Goal: Information Seeking & Learning: Find specific fact

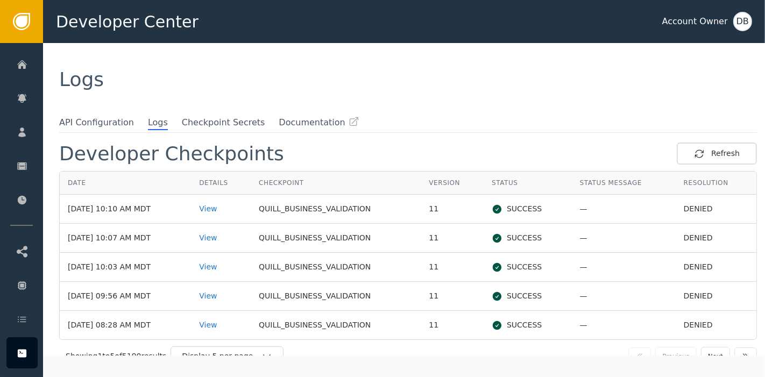
click at [377, 132] on div "Developer Checkpoints Refresh Date Details Checkpoint Version Status Status Mes…" at bounding box center [409, 244] width 711 height 224
click at [235, 203] on div "View" at bounding box center [221, 208] width 44 height 11
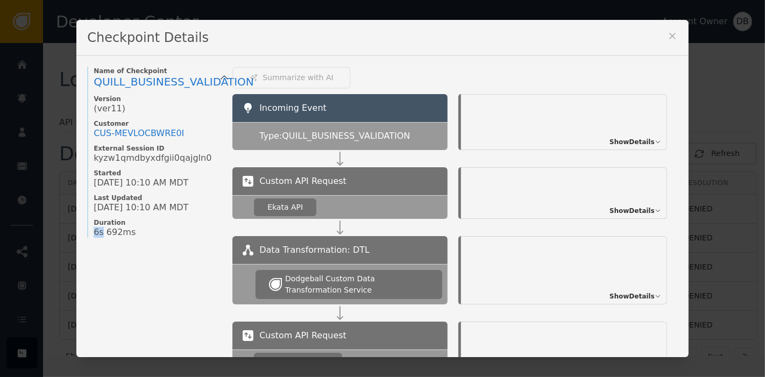
drag, startPoint x: 86, startPoint y: 232, endPoint x: 174, endPoint y: 239, distance: 88.5
click at [56, 230] on div "Checkpoint Details Name of Checkpoint QUILL_BUSINESS_VALIDATION Version (ver 11…" at bounding box center [382, 188] width 765 height 377
click at [670, 36] on icon at bounding box center [672, 36] width 11 height 11
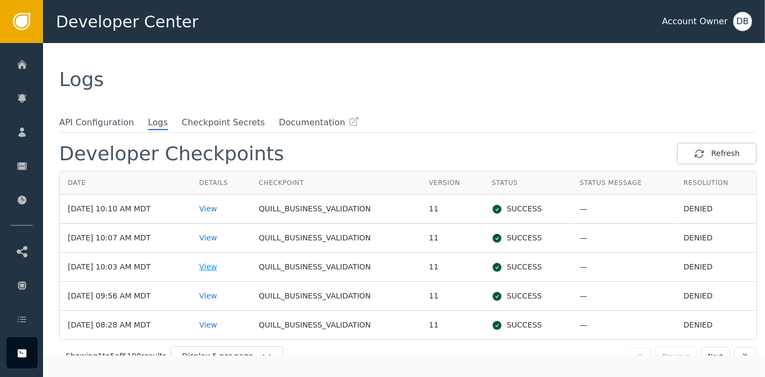
click at [225, 267] on div "View" at bounding box center [221, 267] width 44 height 11
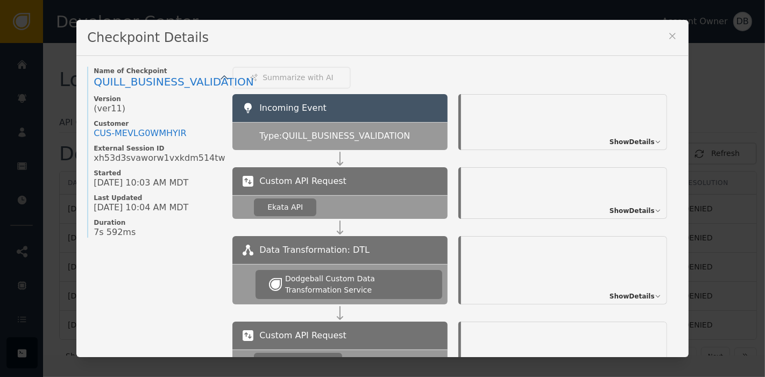
click at [613, 208] on span "Show Details" at bounding box center [632, 211] width 45 height 10
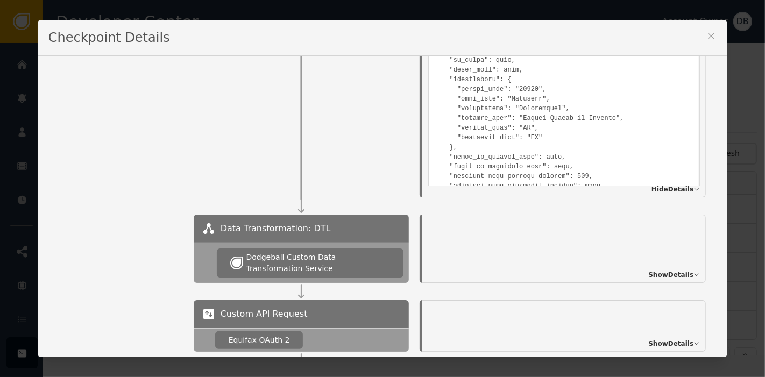
scroll to position [931, 0]
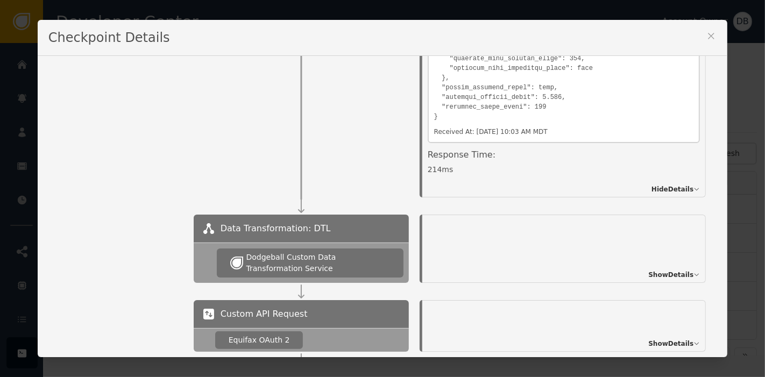
click at [670, 278] on div "Show Details" at bounding box center [674, 275] width 52 height 10
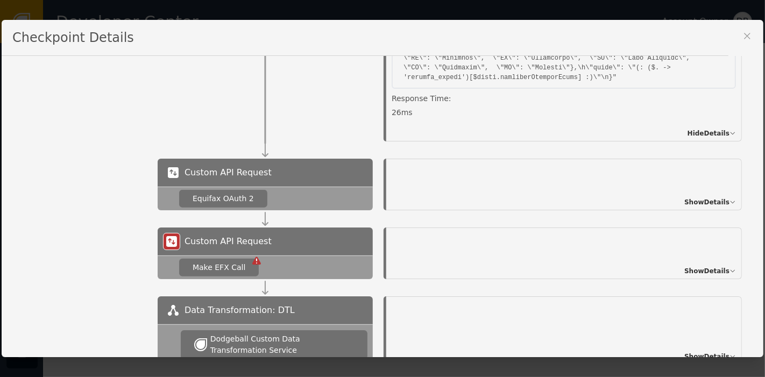
scroll to position [598, 0]
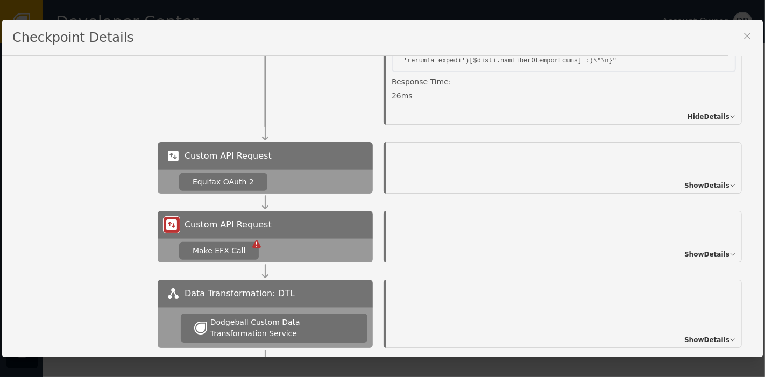
click at [707, 187] on span "Show Details" at bounding box center [706, 186] width 45 height 10
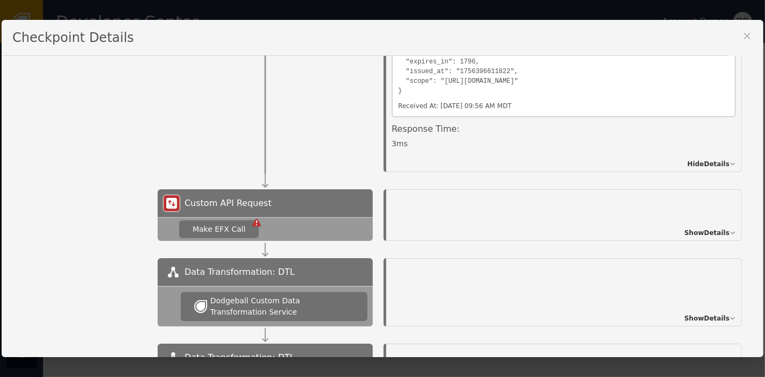
scroll to position [1076, 0]
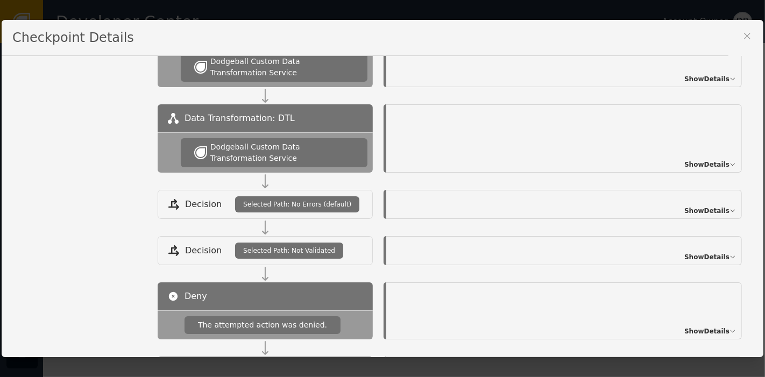
click at [699, 162] on span "Show Details" at bounding box center [706, 165] width 45 height 10
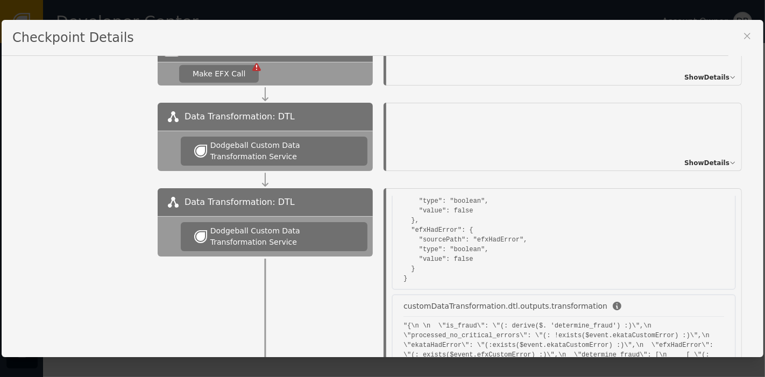
scroll to position [1016, 0]
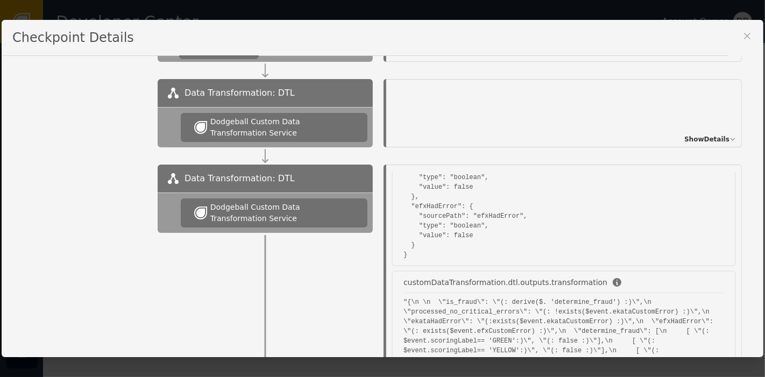
click at [684, 137] on span "Show Details" at bounding box center [706, 140] width 45 height 10
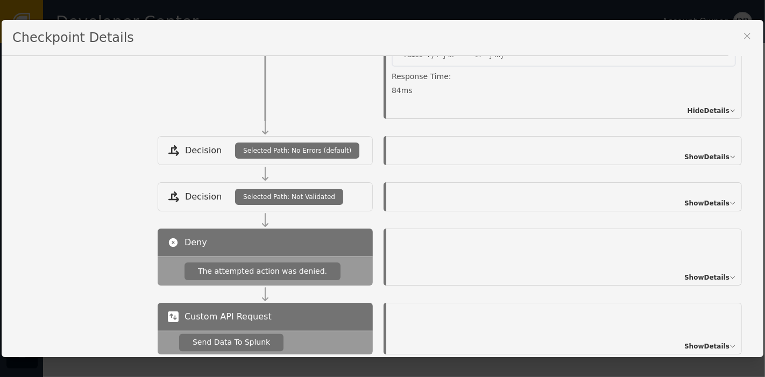
scroll to position [1554, 0]
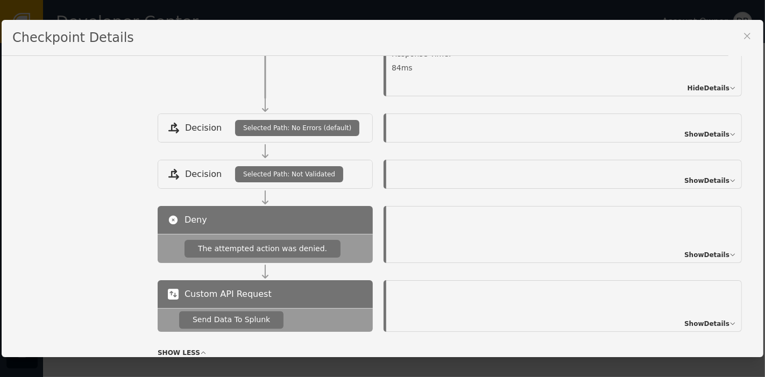
click at [705, 320] on span "Show Details" at bounding box center [706, 324] width 45 height 10
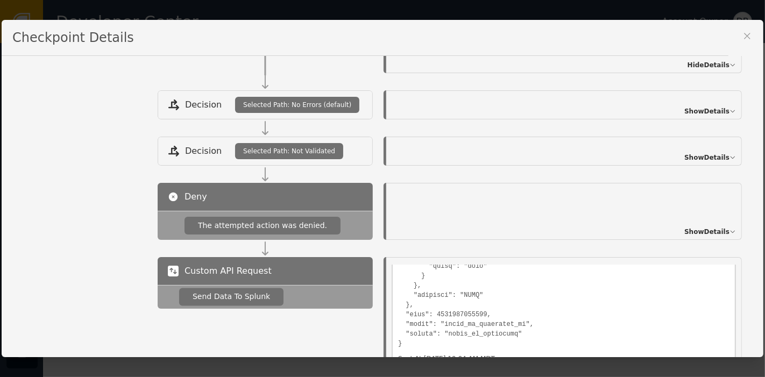
scroll to position [1571, 0]
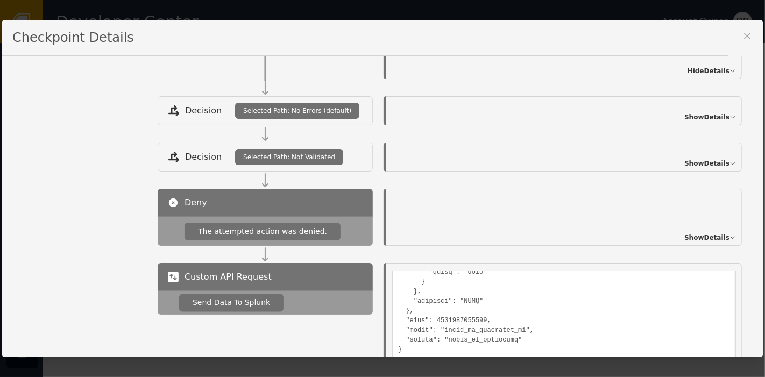
click at [696, 233] on span "Show Details" at bounding box center [706, 238] width 45 height 10
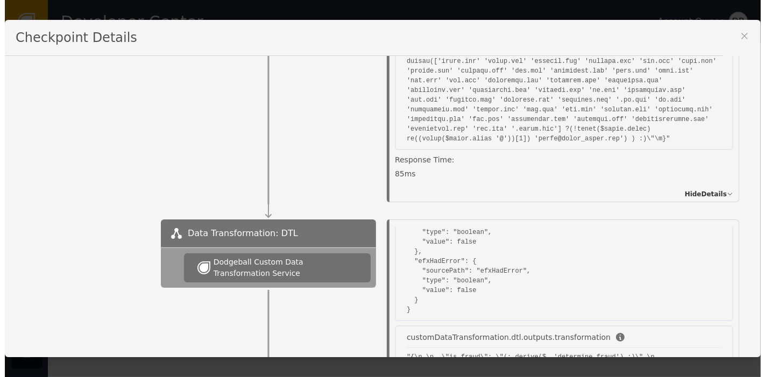
scroll to position [0, 0]
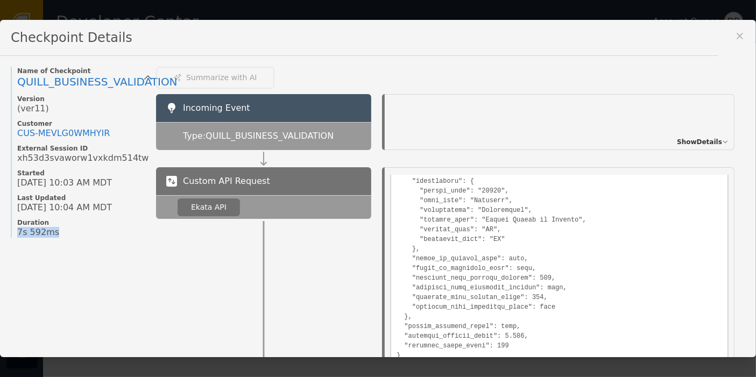
drag, startPoint x: 29, startPoint y: 237, endPoint x: -3, endPoint y: 237, distance: 31.7
click at [0, 43] on html "Developer Center Account Owner DB Home Alerts Customers Sessions Events Checkpo…" at bounding box center [378, 21] width 756 height 43
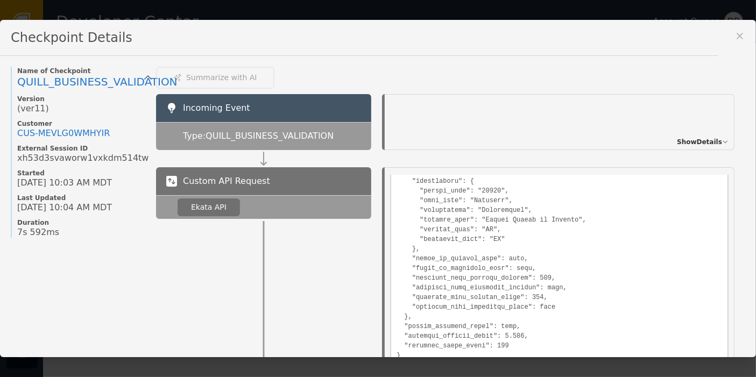
click at [718, 37] on div "Checkpoint Details" at bounding box center [359, 38] width 718 height 36
click at [734, 38] on icon at bounding box center [739, 36] width 11 height 11
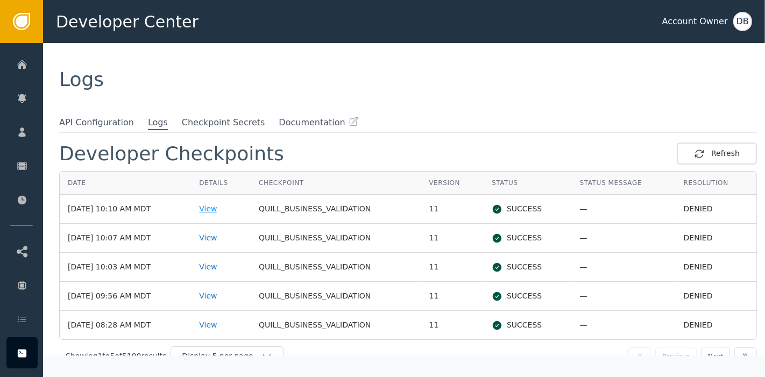
click at [222, 205] on div "View" at bounding box center [221, 208] width 44 height 11
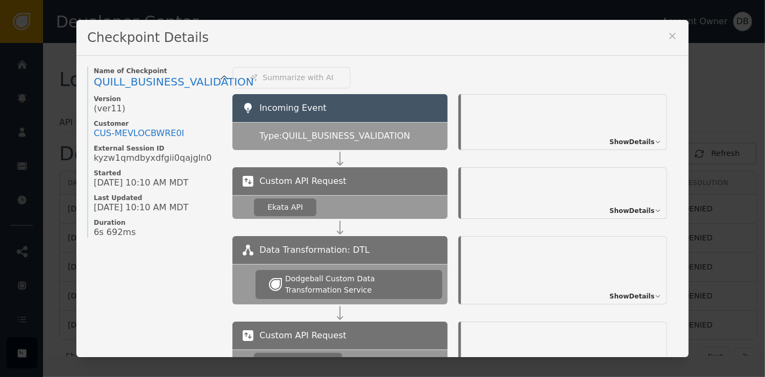
click at [625, 144] on span "Show Details" at bounding box center [632, 142] width 45 height 10
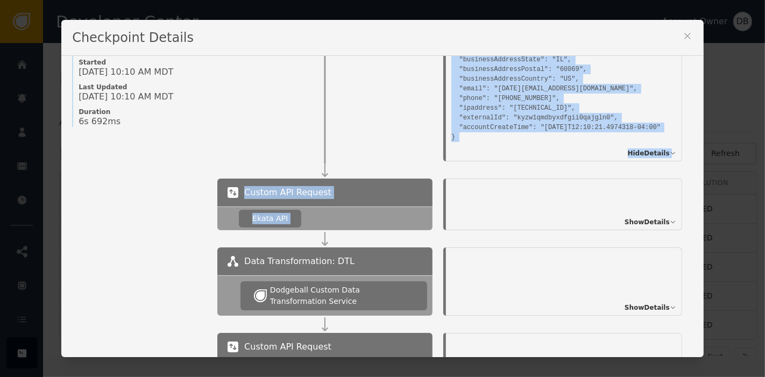
scroll to position [119, 0]
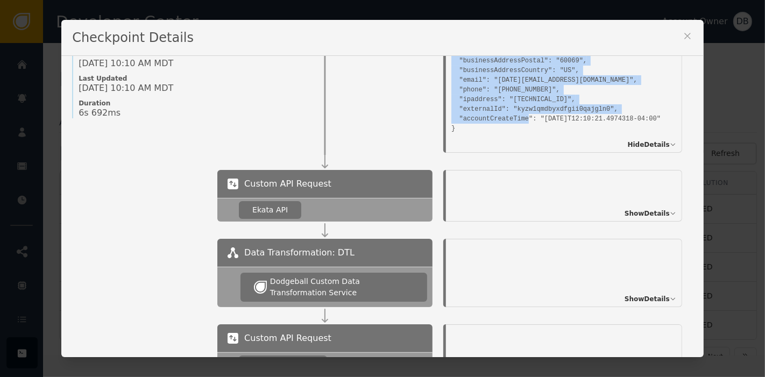
drag, startPoint x: 449, startPoint y: 122, endPoint x: 546, endPoint y: 130, distance: 97.2
click at [546, 130] on div "Incoming Event: { "businessName": "Test", "businessAddressLine1": "[STREET_ADDR…" at bounding box center [564, 64] width 236 height 178
copy pre "{ "businessName": "Test", "businessAddressLine1": "[STREET_ADDRESS][PERSON_NAME…"
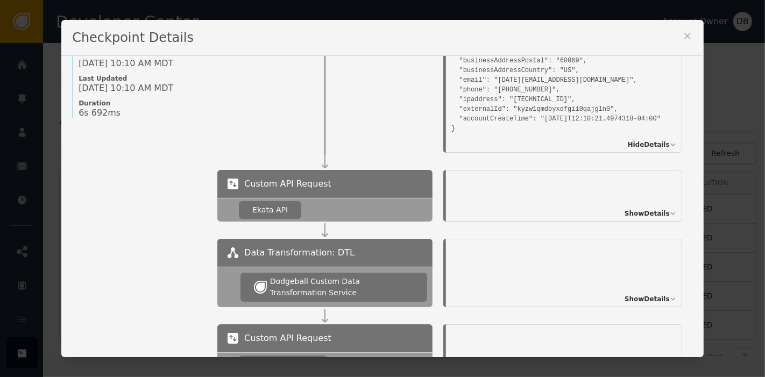
click at [377, 104] on div at bounding box center [324, 92] width 215 height 122
click at [682, 34] on icon at bounding box center [687, 36] width 11 height 11
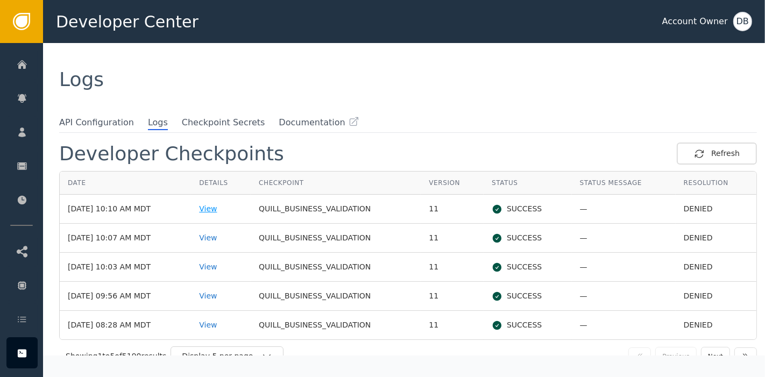
click at [227, 213] on div "View" at bounding box center [221, 208] width 44 height 11
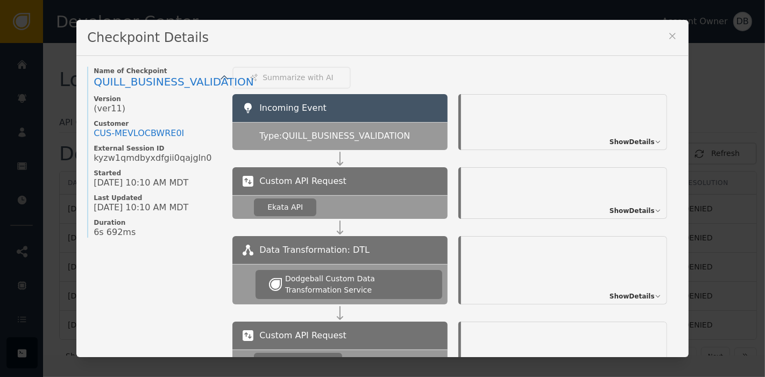
click at [610, 142] on span "Show Details" at bounding box center [632, 142] width 45 height 10
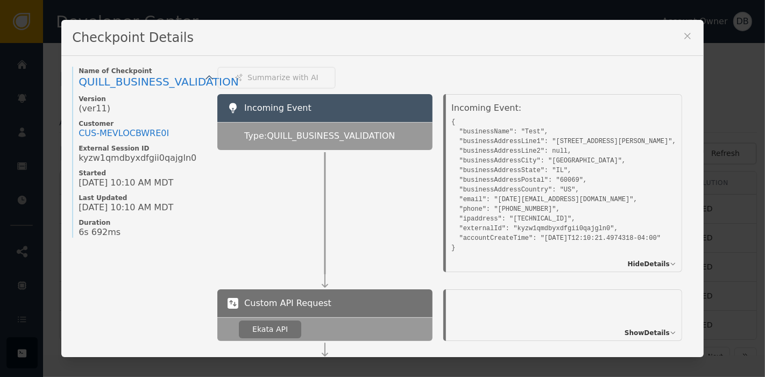
click at [570, 41] on div "Checkpoint Details" at bounding box center [382, 38] width 642 height 36
click at [58, 155] on div "Checkpoint Details Name of Checkpoint QUILL_BUSINESS_VALIDATION Version (ver 11…" at bounding box center [382, 188] width 765 height 377
click at [665, 44] on div "Checkpoint Details" at bounding box center [382, 38] width 642 height 36
click at [682, 38] on icon at bounding box center [687, 36] width 11 height 11
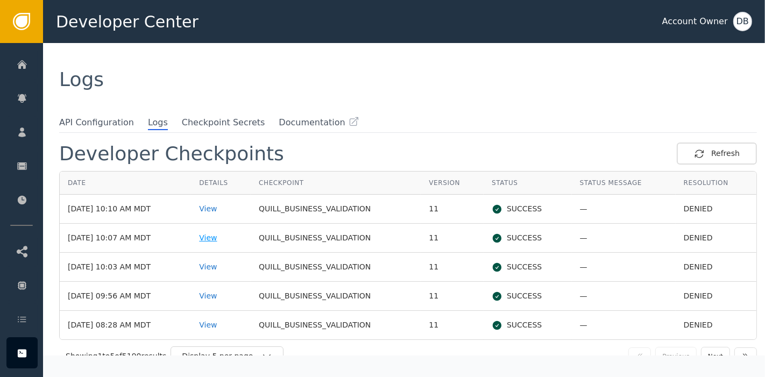
click at [222, 239] on div "View" at bounding box center [221, 237] width 44 height 11
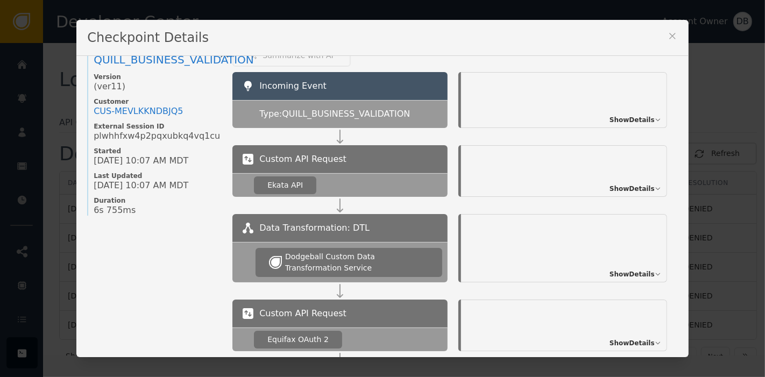
scroll to position [0, 0]
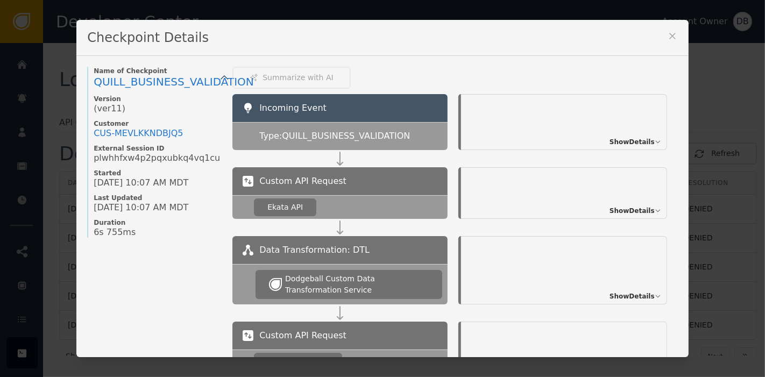
click at [625, 140] on span "Show Details" at bounding box center [632, 142] width 45 height 10
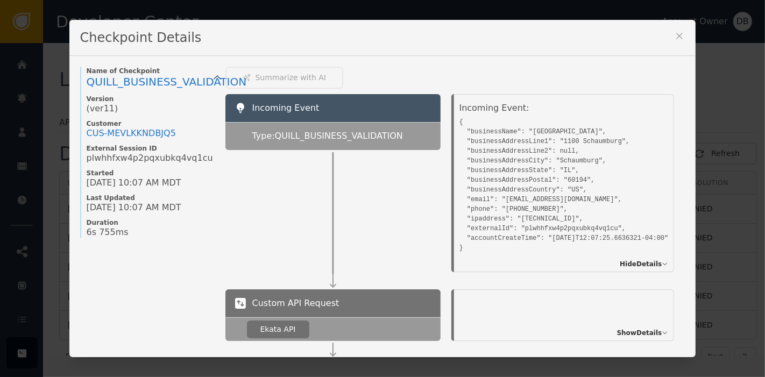
drag, startPoint x: 678, startPoint y: 35, endPoint x: 670, endPoint y: 59, distance: 25.5
click at [674, 46] on div "Checkpoint Details Name of Checkpoint QUILL_BUSINESS_VALIDATION Version (ver 11…" at bounding box center [382, 189] width 627 height 338
click at [682, 32] on icon at bounding box center [679, 36] width 11 height 11
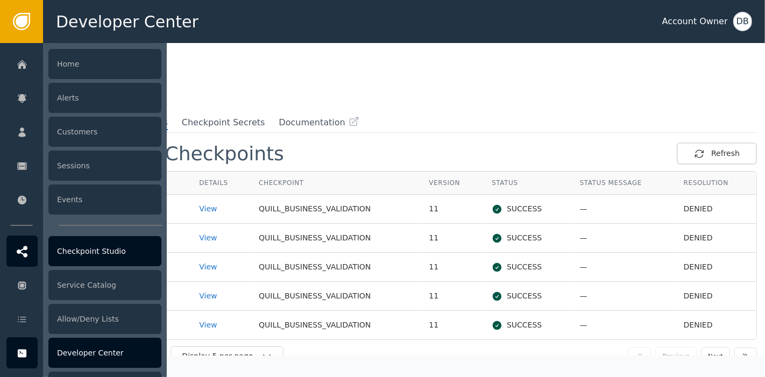
click at [29, 248] on div at bounding box center [21, 251] width 31 height 31
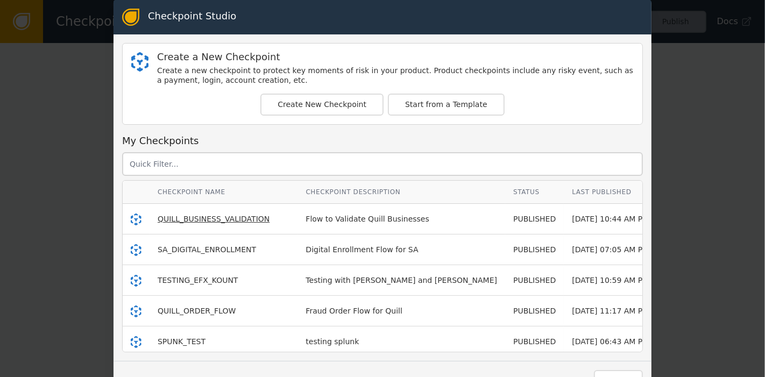
click at [196, 215] on span "QUILL_BUSINESS_VALIDATION" at bounding box center [214, 219] width 112 height 9
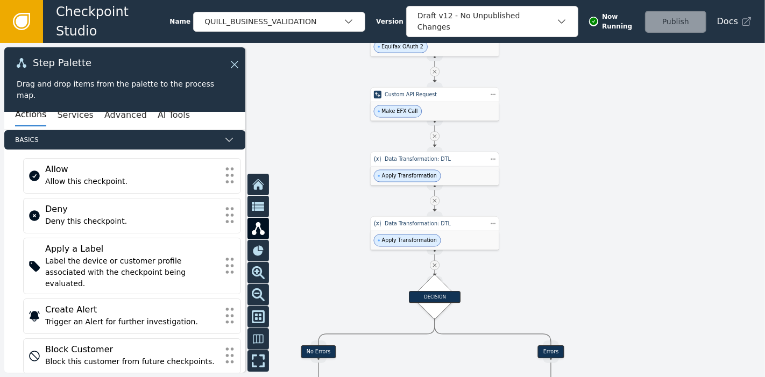
drag, startPoint x: 575, startPoint y: 88, endPoint x: 582, endPoint y: 70, distance: 19.6
click at [582, 70] on div at bounding box center [382, 210] width 765 height 334
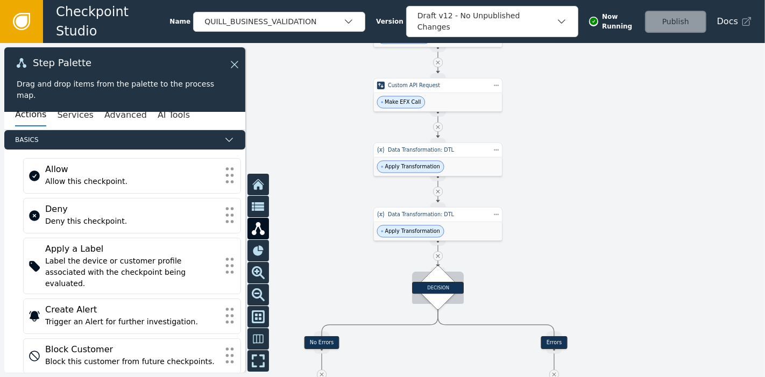
click at [444, 287] on div "DECISION" at bounding box center [438, 288] width 52 height 12
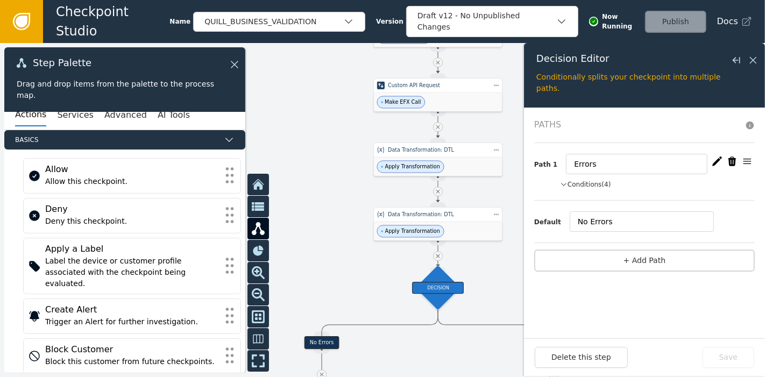
click at [593, 180] on button "Conditions (4)" at bounding box center [585, 185] width 51 height 10
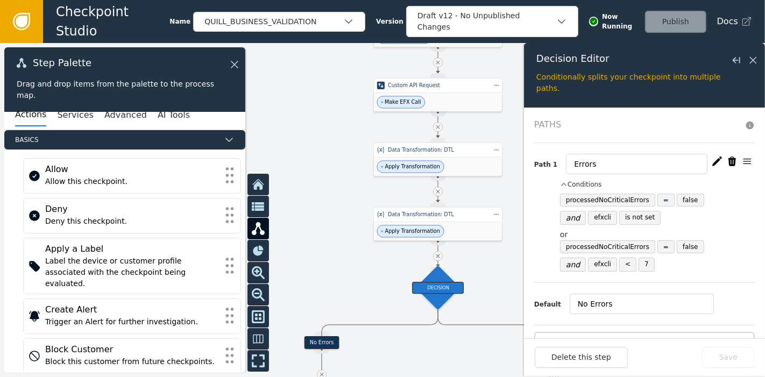
click at [712, 161] on icon "button" at bounding box center [717, 161] width 10 height 9
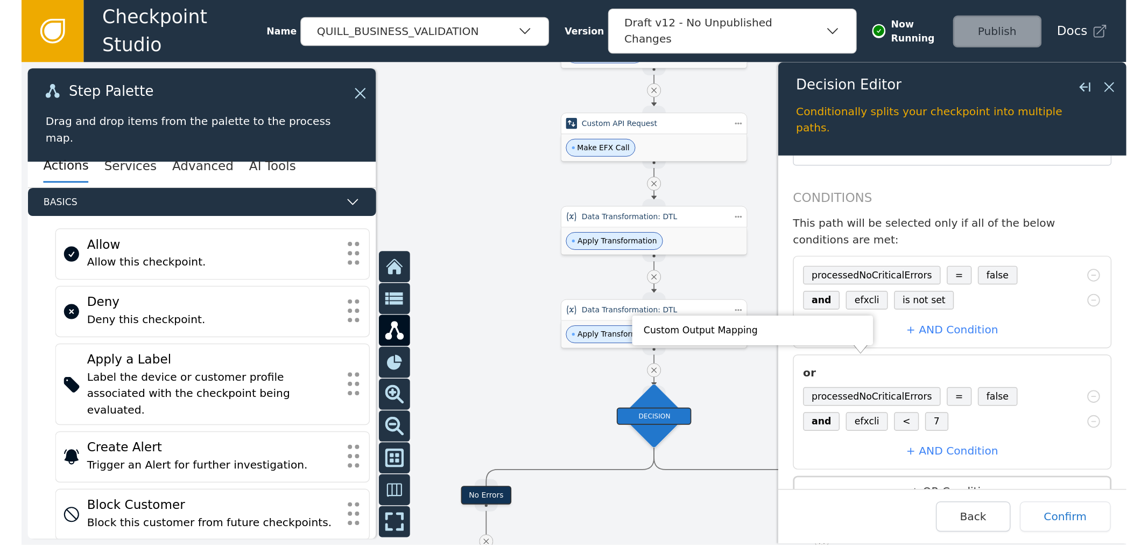
scroll to position [69, 0]
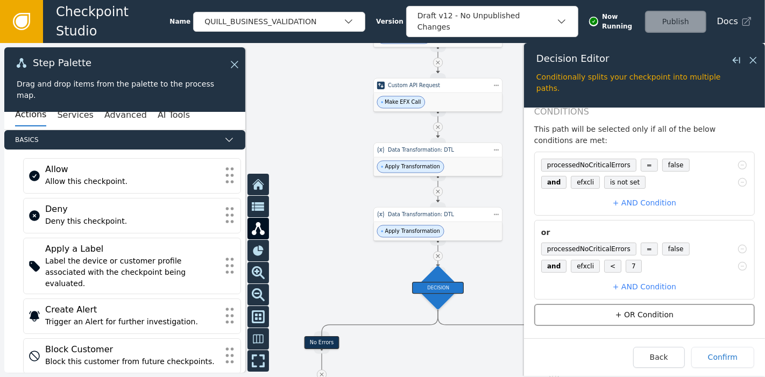
click at [695, 317] on button "+ OR Condition" at bounding box center [644, 315] width 221 height 22
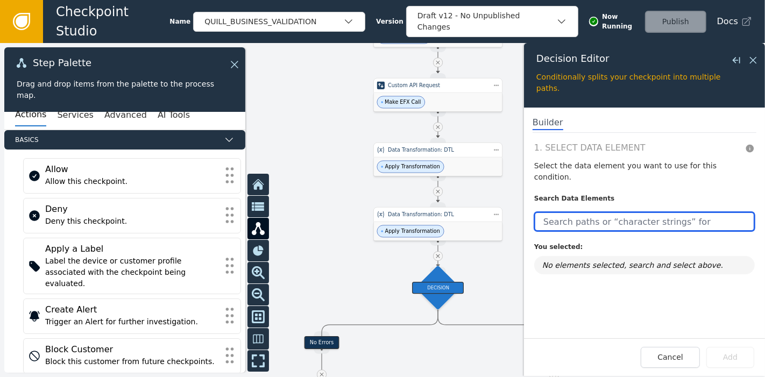
click at [636, 212] on input "text" at bounding box center [644, 221] width 221 height 19
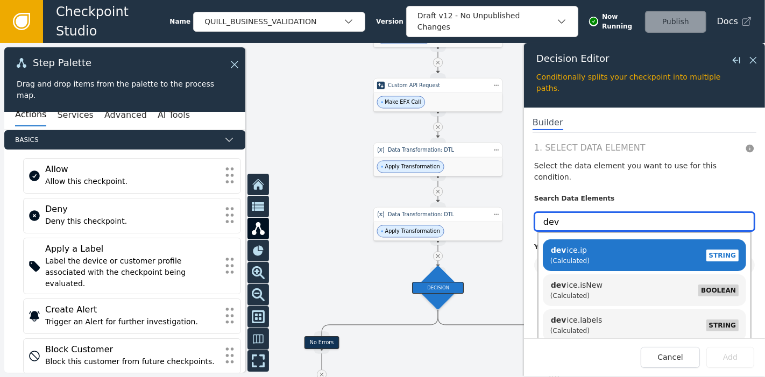
type input "dev"
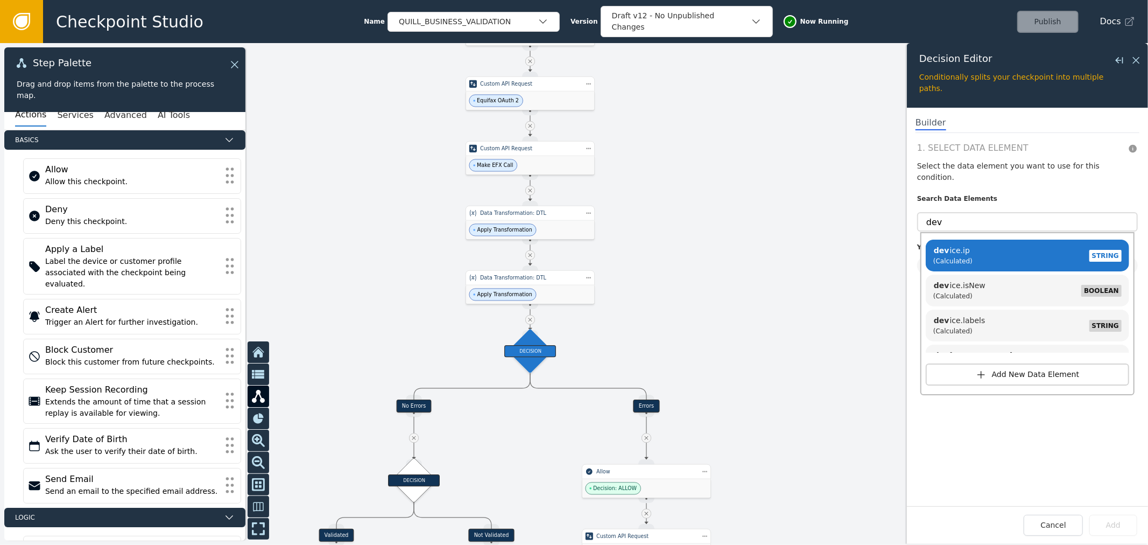
drag, startPoint x: 595, startPoint y: 137, endPoint x: 692, endPoint y: 190, distance: 111.3
click at [691, 199] on div at bounding box center [574, 293] width 1148 height 501
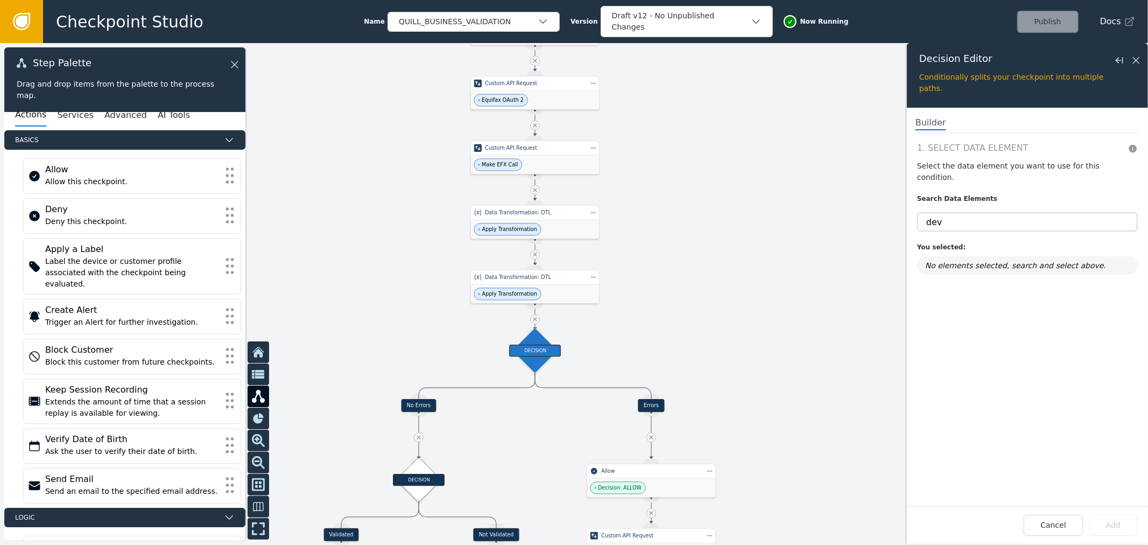
drag, startPoint x: 0, startPoint y: 13, endPoint x: 15, endPoint y: 12, distance: 15.1
click at [24, 25] on icon at bounding box center [22, 22] width 12 height 12
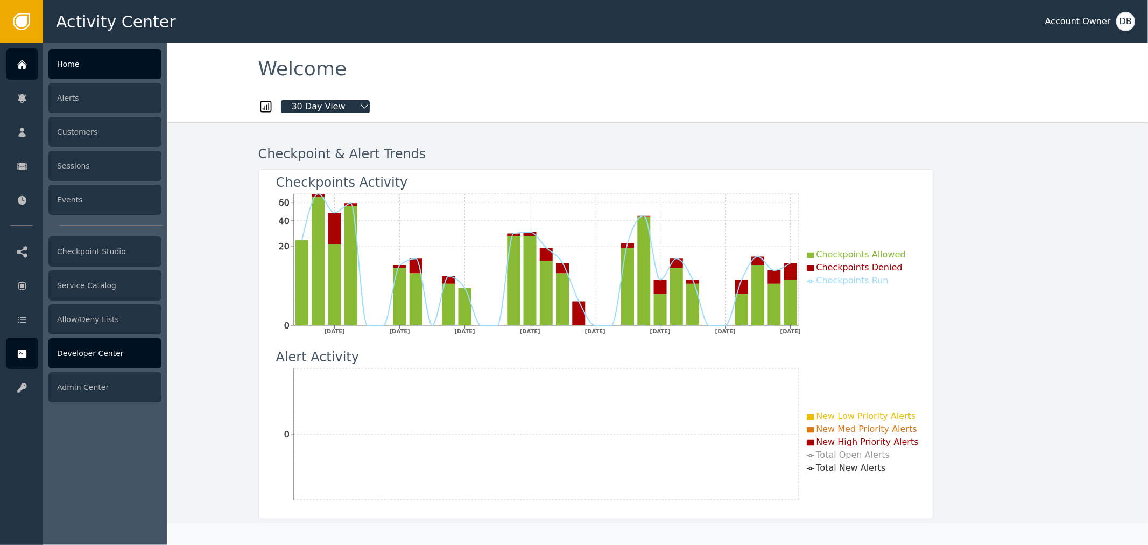
click at [87, 348] on div "Developer Center" at bounding box center [104, 353] width 113 height 30
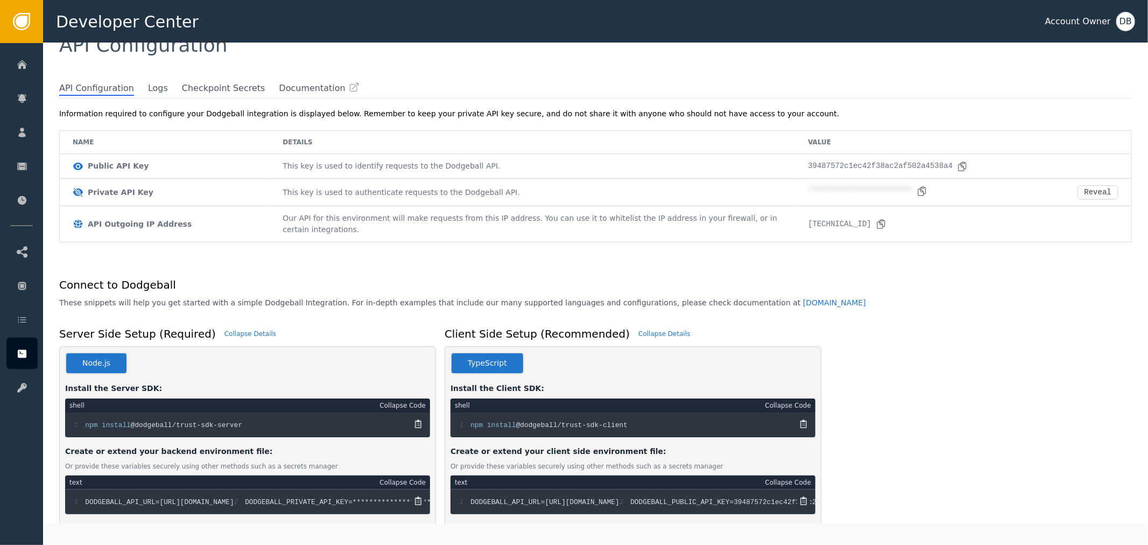
scroll to position [60, 0]
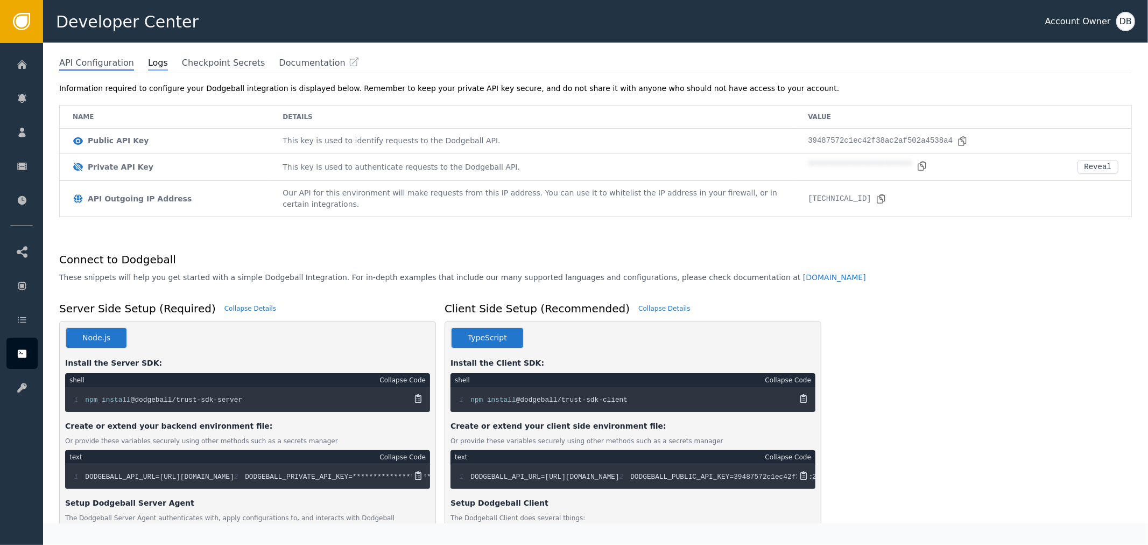
click at [148, 68] on span "Logs" at bounding box center [158, 63] width 20 height 14
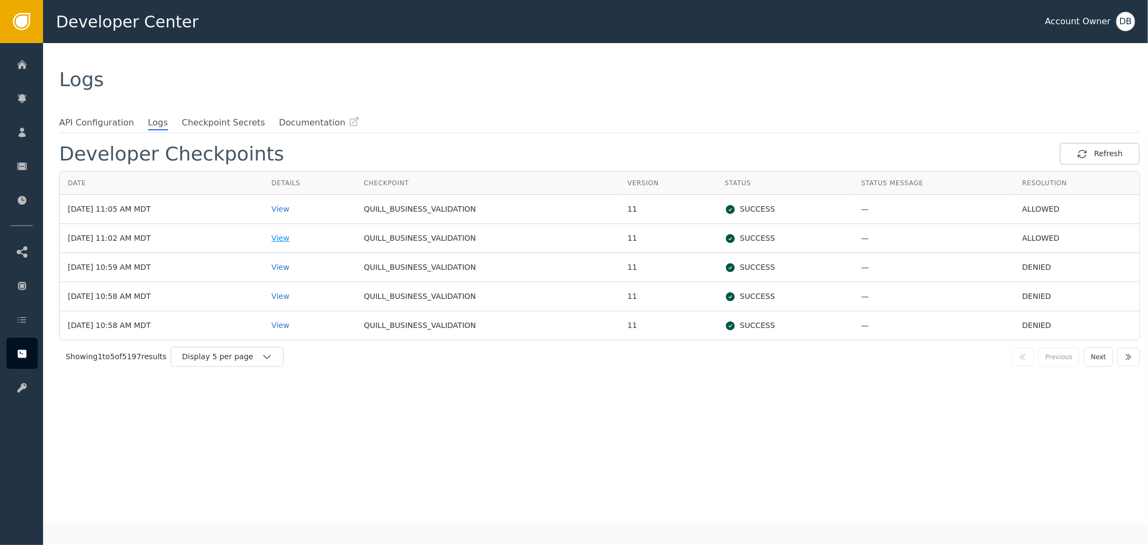
click at [302, 234] on div "View" at bounding box center [309, 237] width 76 height 11
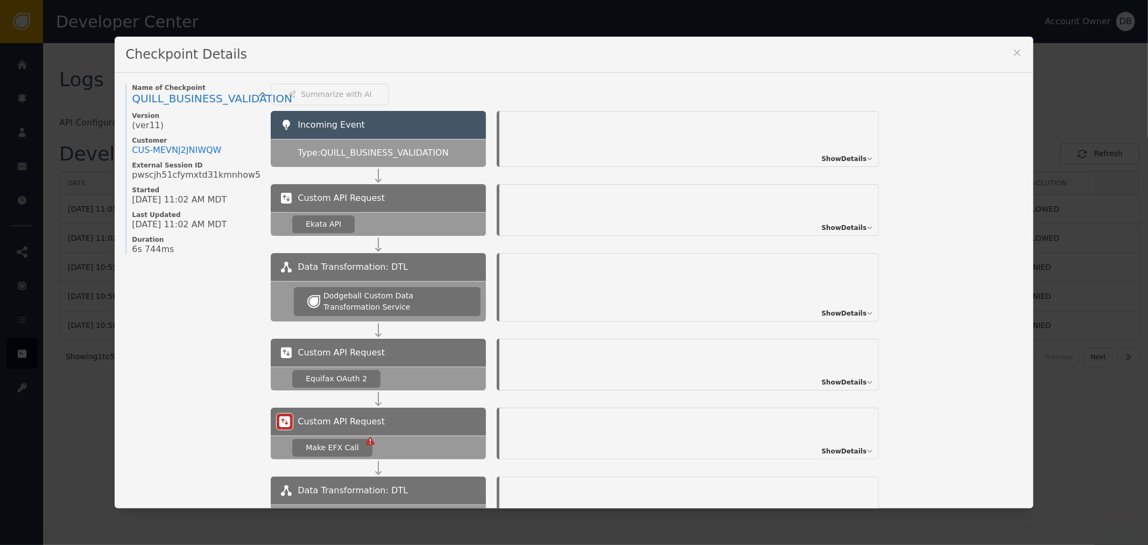
click at [765, 155] on span "Show Details" at bounding box center [843, 159] width 45 height 10
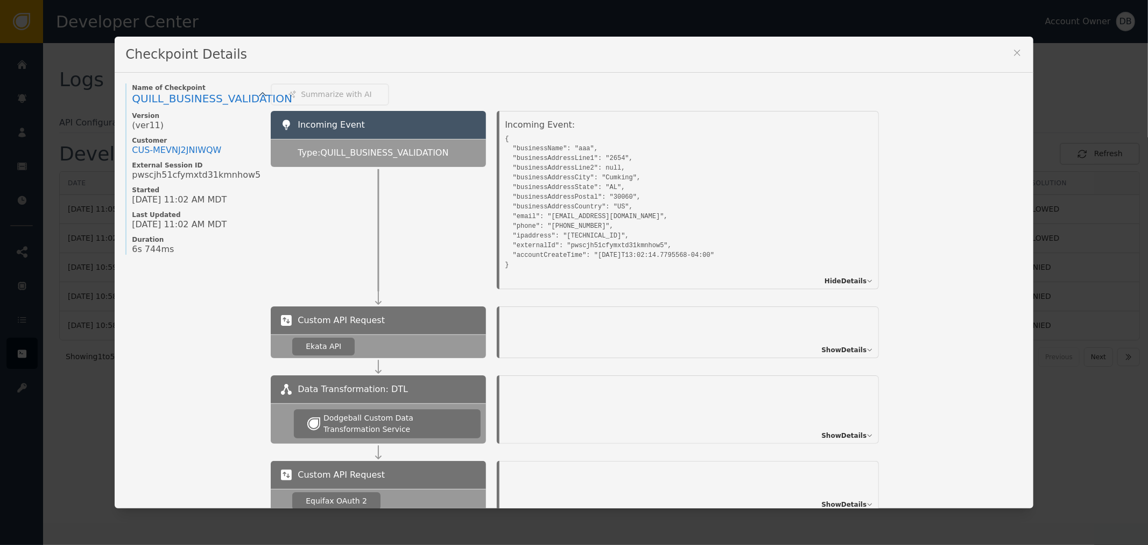
click at [765, 49] on icon at bounding box center [1017, 52] width 11 height 11
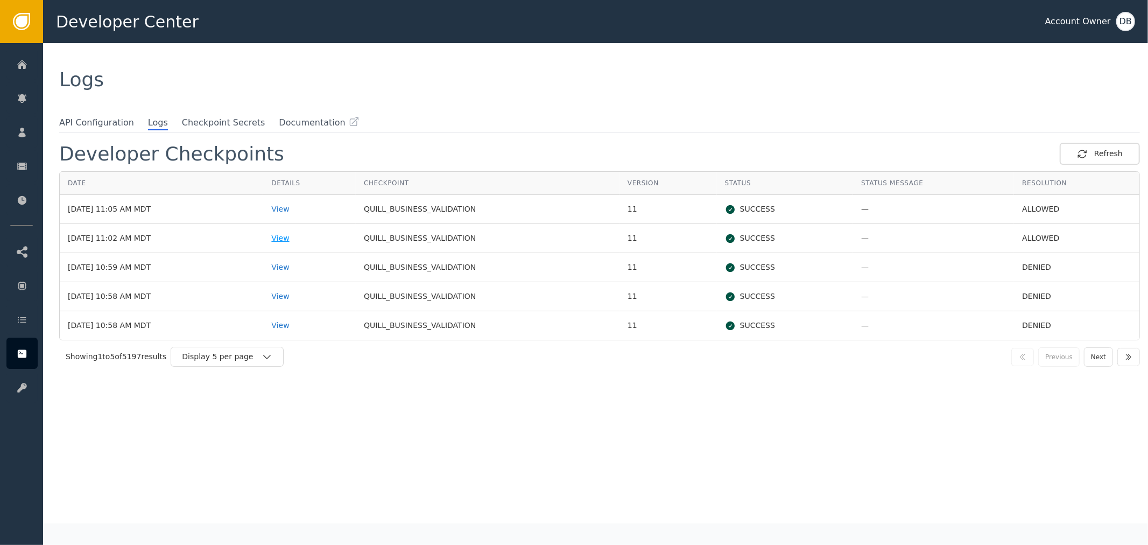
drag, startPoint x: 334, startPoint y: 237, endPoint x: 324, endPoint y: 237, distance: 10.2
click at [324, 237] on div "View" at bounding box center [309, 237] width 76 height 11
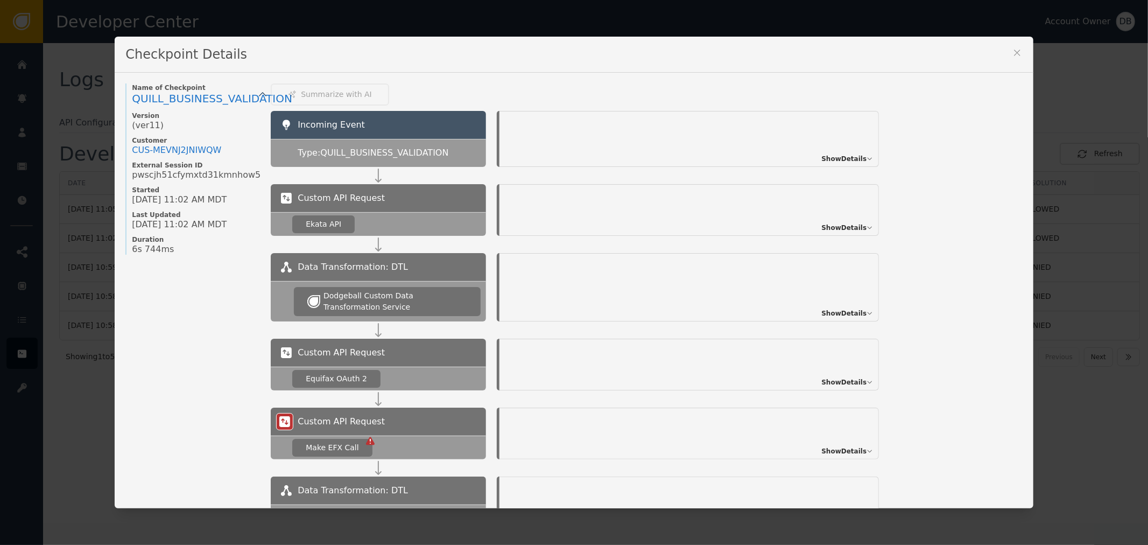
scroll to position [423, 0]
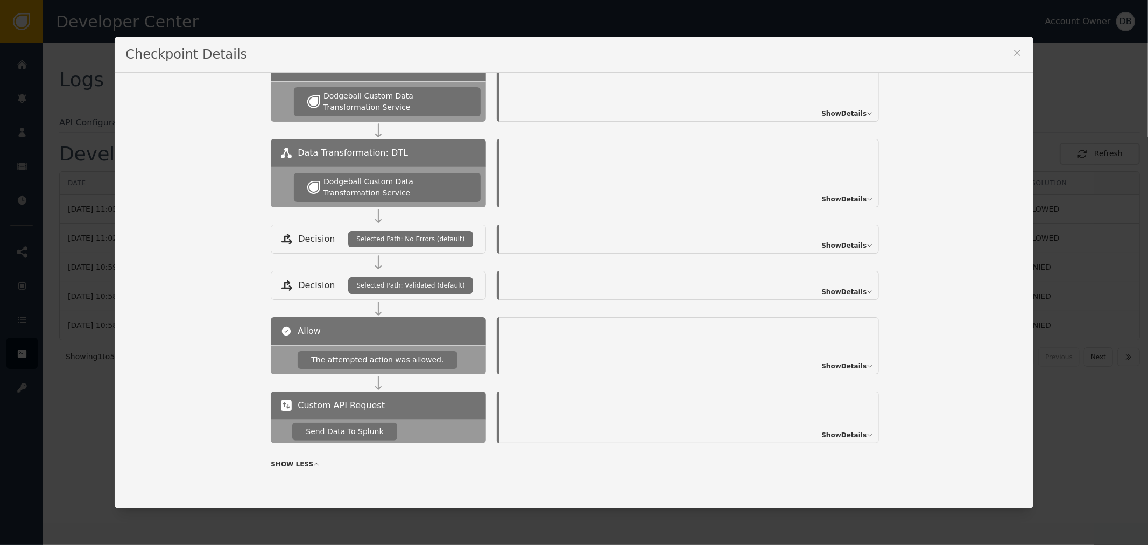
click at [765, 363] on span "Show Details" at bounding box center [843, 366] width 45 height 10
click at [765, 363] on span "Hide Details" at bounding box center [845, 366] width 42 height 10
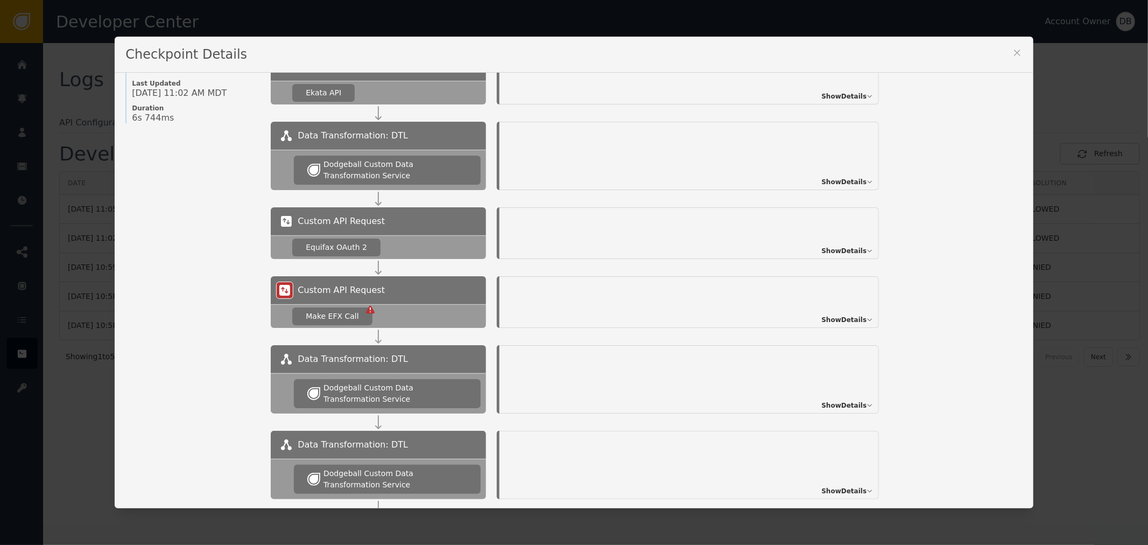
scroll to position [124, 0]
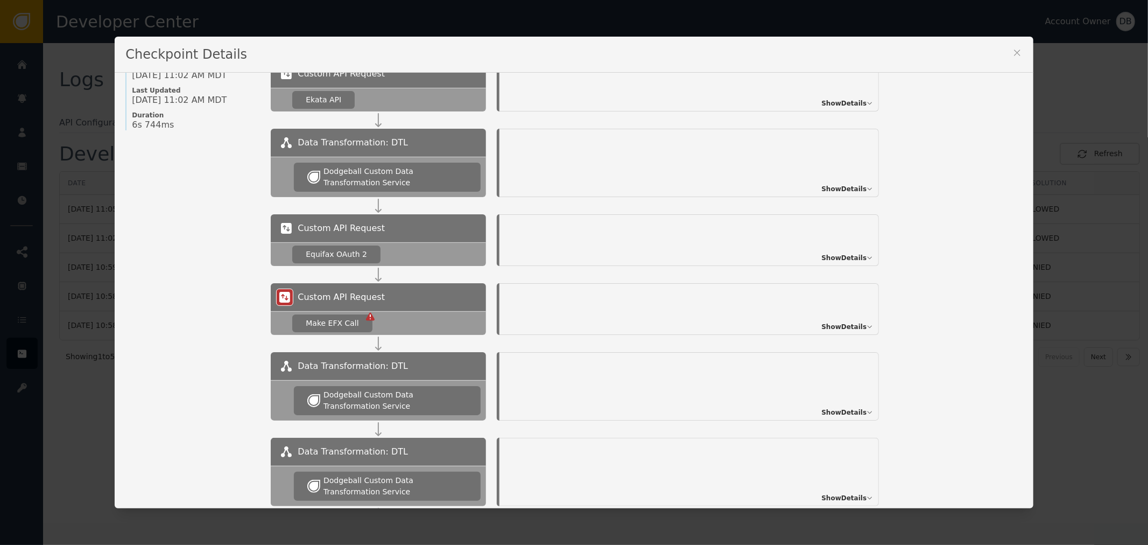
click at [765, 50] on div "Checkpoint Details" at bounding box center [574, 55] width 918 height 36
click at [765, 48] on icon at bounding box center [1017, 52] width 11 height 11
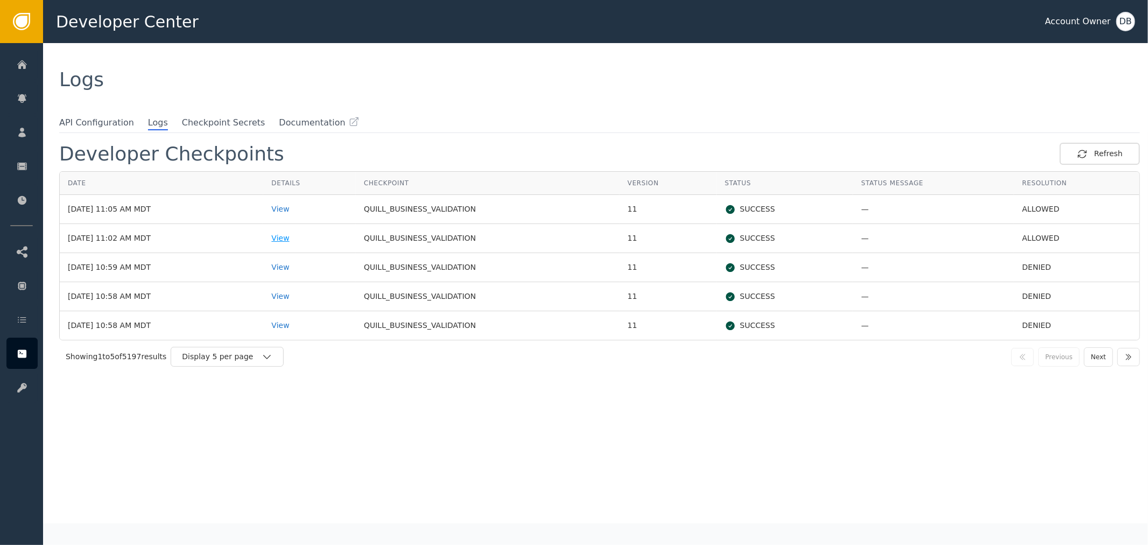
click at [308, 234] on div "View" at bounding box center [309, 237] width 76 height 11
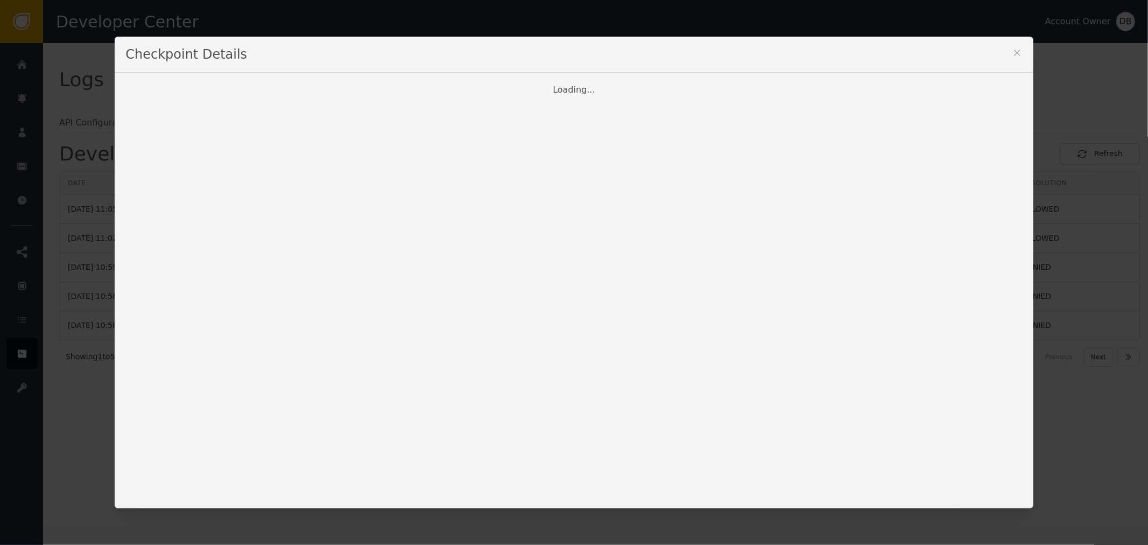
click at [765, 59] on button at bounding box center [1017, 54] width 11 height 15
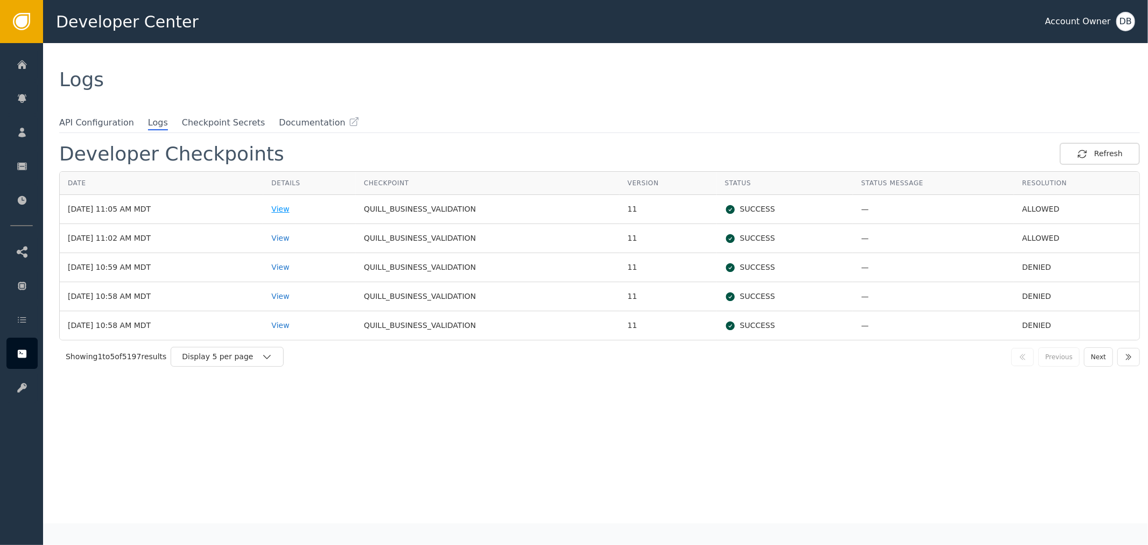
click at [308, 210] on div "View" at bounding box center [309, 208] width 76 height 11
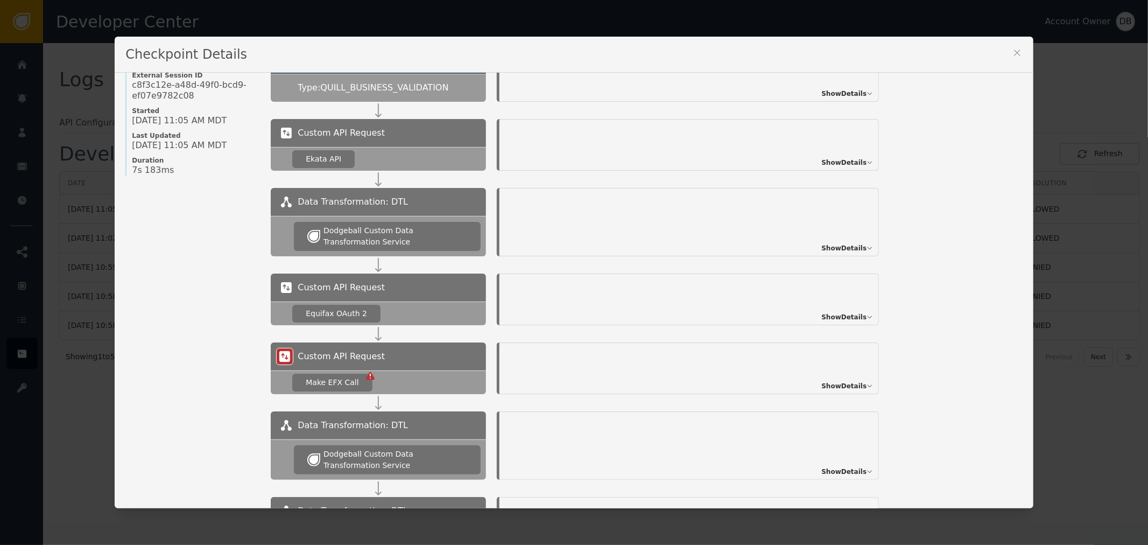
scroll to position [0, 0]
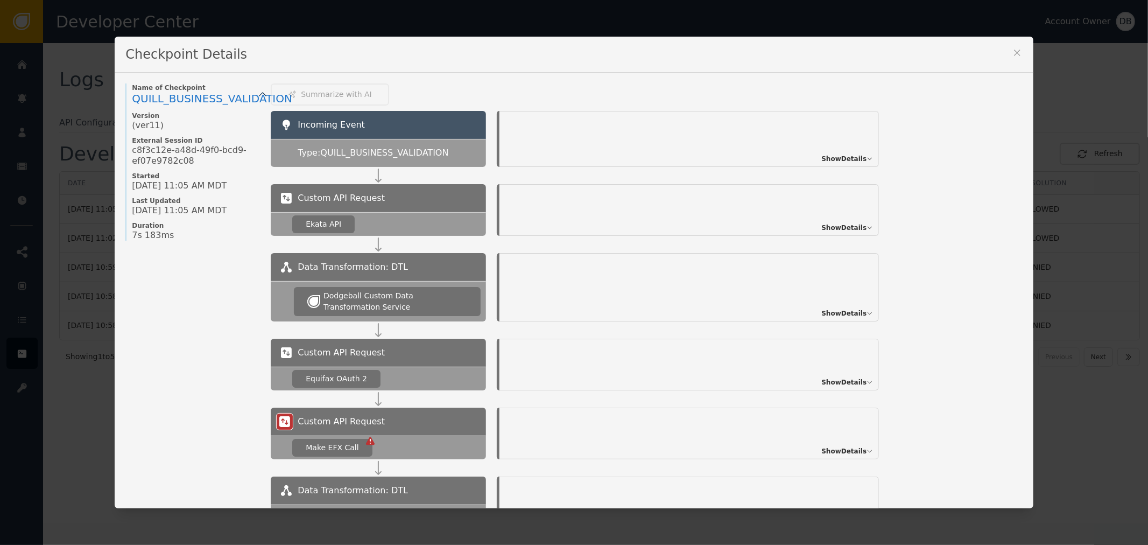
click at [765, 154] on span "Show Details" at bounding box center [843, 159] width 45 height 10
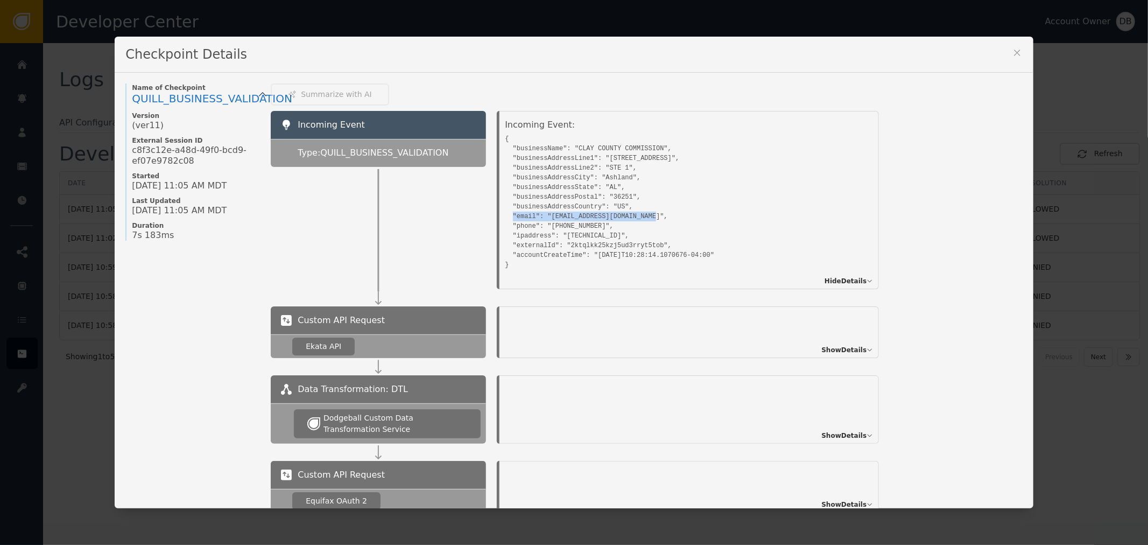
drag, startPoint x: 654, startPoint y: 218, endPoint x: 569, endPoint y: 216, distance: 85.1
click at [507, 214] on pre "{ "businessName": "CLAY COUNTY COMMISSION", "businessAddressLine1": "[STREET_AD…" at bounding box center [677, 200] width 344 height 138
click at [689, 211] on pre "{ "businessName": "CLAY COUNTY COMMISSION", "businessAddressLine1": "[STREET_AD…" at bounding box center [677, 200] width 344 height 138
click at [589, 213] on pre "{ "businessName": "CLAY COUNTY COMMISSION", "businessAddressLine1": "[STREET_AD…" at bounding box center [677, 200] width 344 height 138
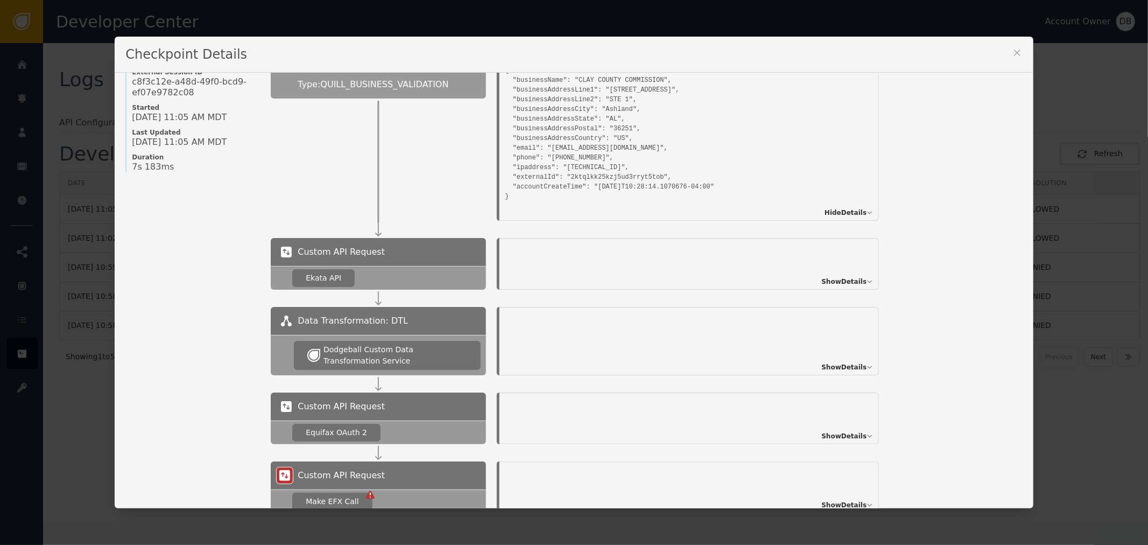
scroll to position [67, 0]
click at [765, 273] on div "Show Details" at bounding box center [688, 265] width 379 height 52
click at [765, 282] on span "Show Details" at bounding box center [843, 283] width 45 height 10
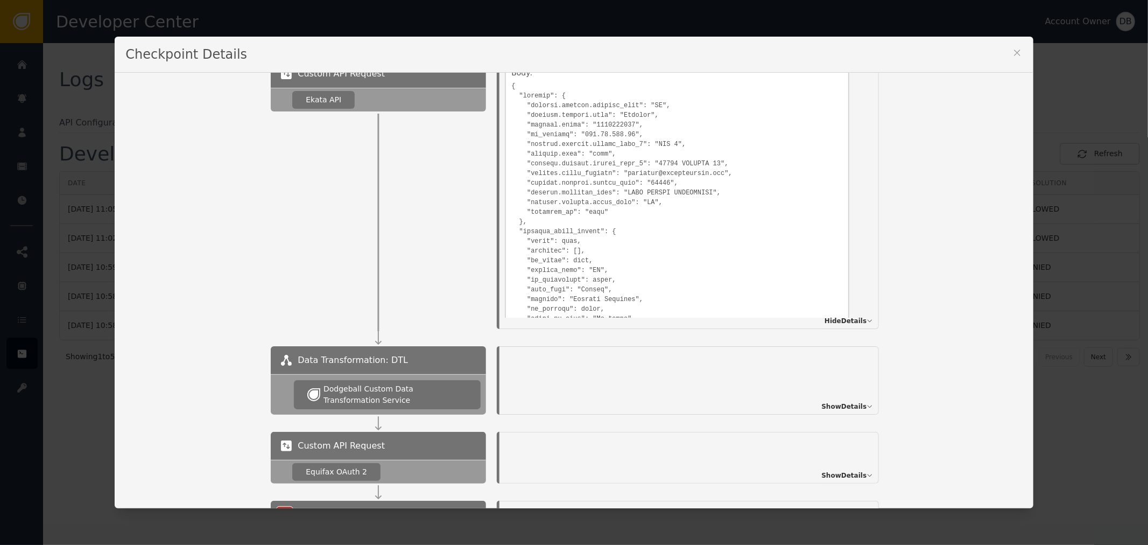
scroll to position [299, 0]
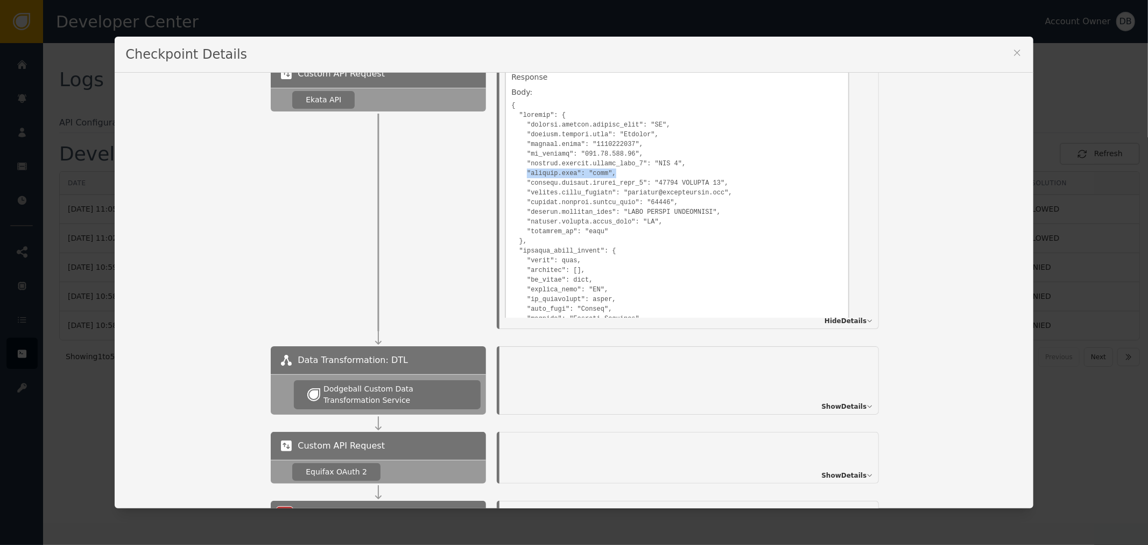
drag, startPoint x: 521, startPoint y: 168, endPoint x: 659, endPoint y: 164, distance: 138.3
click at [659, 164] on pre at bounding box center [676, 520] width 331 height 845
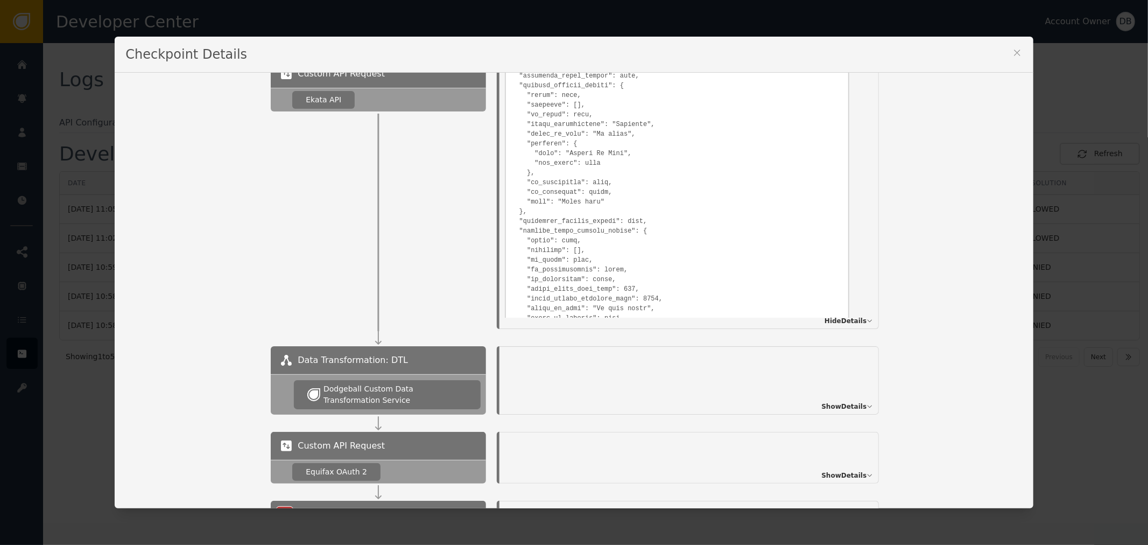
scroll to position [598, 0]
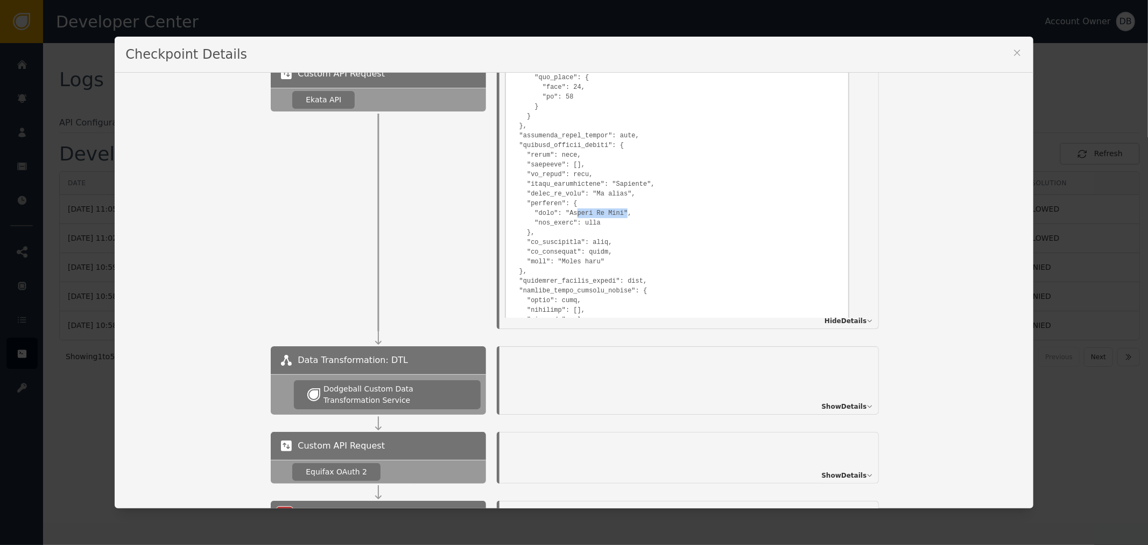
drag, startPoint x: 568, startPoint y: 211, endPoint x: 612, endPoint y: 209, distance: 44.2
click at [612, 209] on pre at bounding box center [676, 221] width 331 height 845
click at [675, 202] on pre at bounding box center [676, 221] width 331 height 845
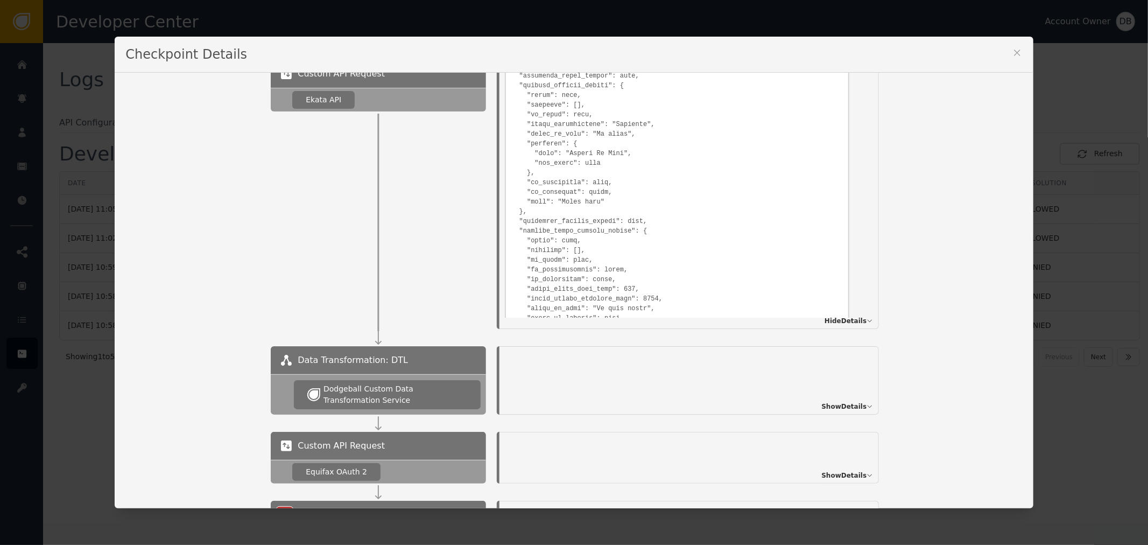
click at [551, 178] on pre at bounding box center [676, 161] width 331 height 845
click at [591, 176] on pre at bounding box center [676, 161] width 331 height 845
drag, startPoint x: 535, startPoint y: 187, endPoint x: 572, endPoint y: 187, distance: 36.6
click at [565, 187] on pre at bounding box center [676, 161] width 331 height 845
click at [590, 187] on pre at bounding box center [676, 161] width 331 height 845
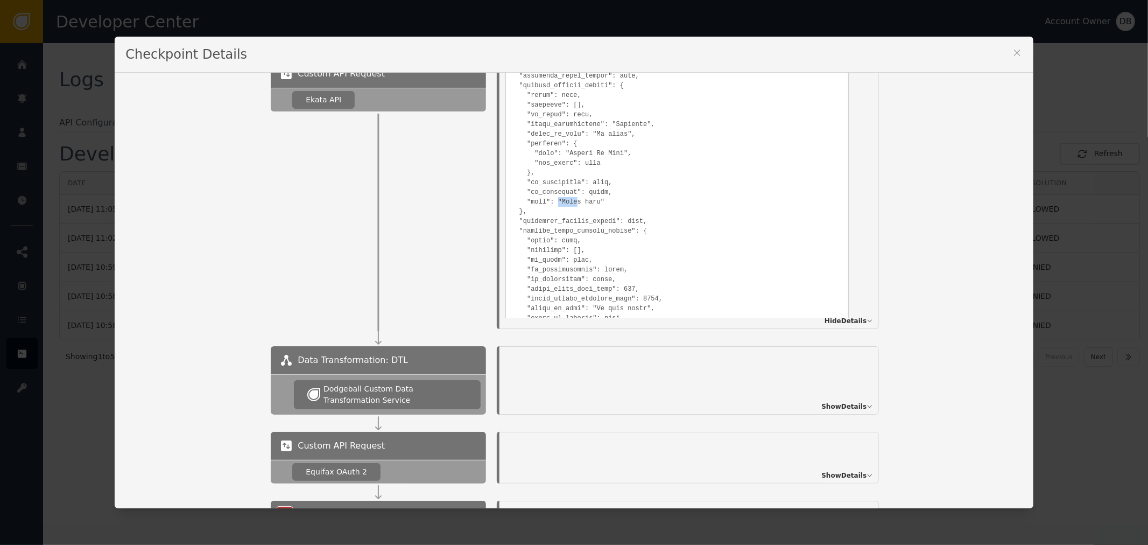
drag, startPoint x: 549, startPoint y: 197, endPoint x: 578, endPoint y: 197, distance: 28.5
click at [576, 197] on pre at bounding box center [676, 161] width 331 height 845
click at [578, 197] on pre at bounding box center [676, 161] width 331 height 845
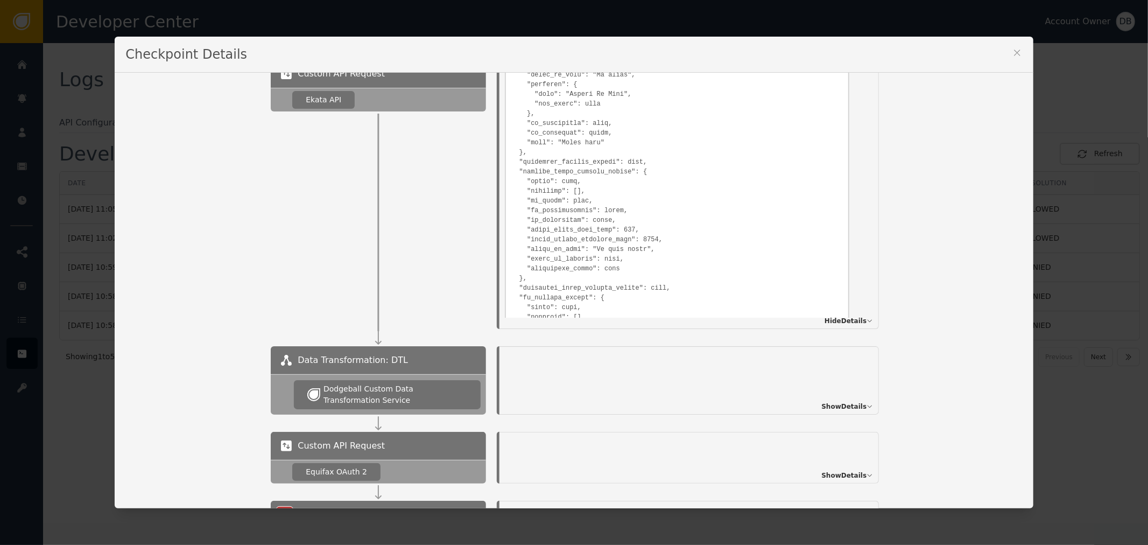
scroll to position [717, 0]
drag, startPoint x: 578, startPoint y: 225, endPoint x: 587, endPoint y: 225, distance: 8.6
click at [587, 225] on pre at bounding box center [676, 101] width 331 height 845
drag, startPoint x: 585, startPoint y: 242, endPoint x: 611, endPoint y: 238, distance: 25.6
click at [611, 238] on pre at bounding box center [676, 101] width 331 height 845
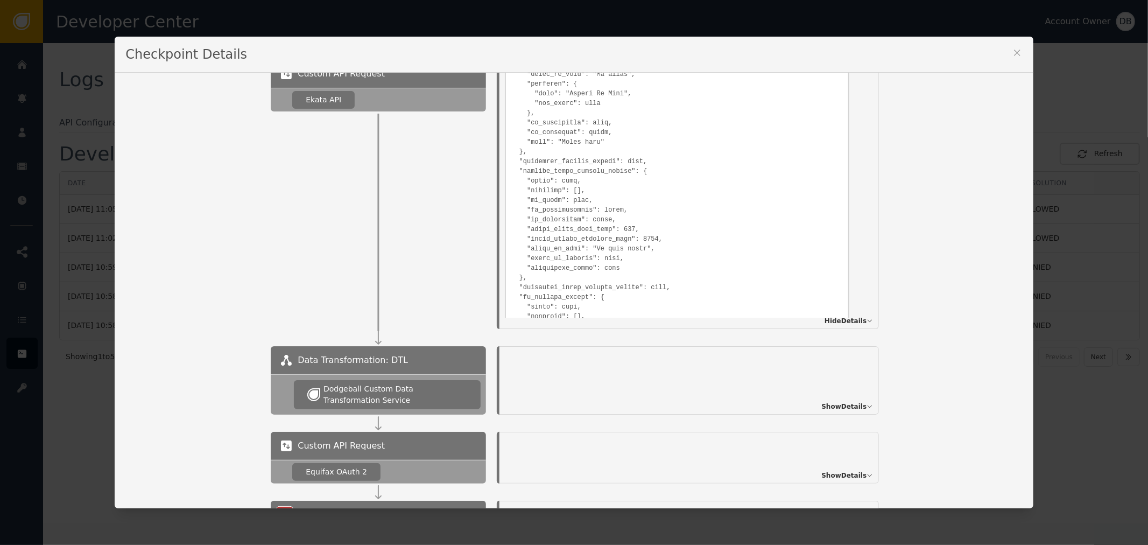
click at [616, 249] on pre at bounding box center [676, 101] width 331 height 845
drag, startPoint x: 619, startPoint y: 242, endPoint x: 587, endPoint y: 242, distance: 31.7
click at [587, 242] on pre at bounding box center [676, 101] width 331 height 845
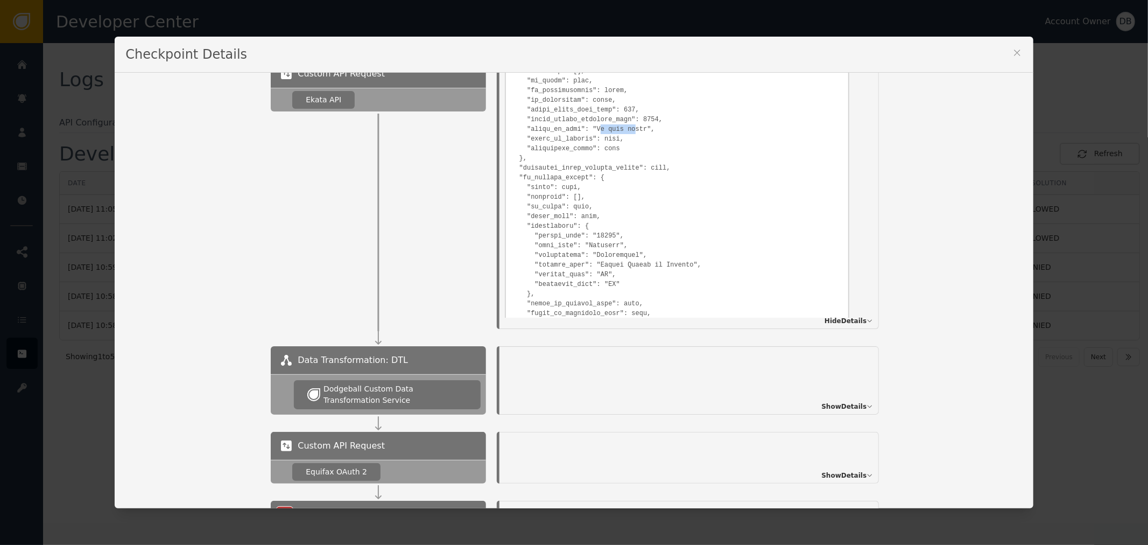
scroll to position [896, 0]
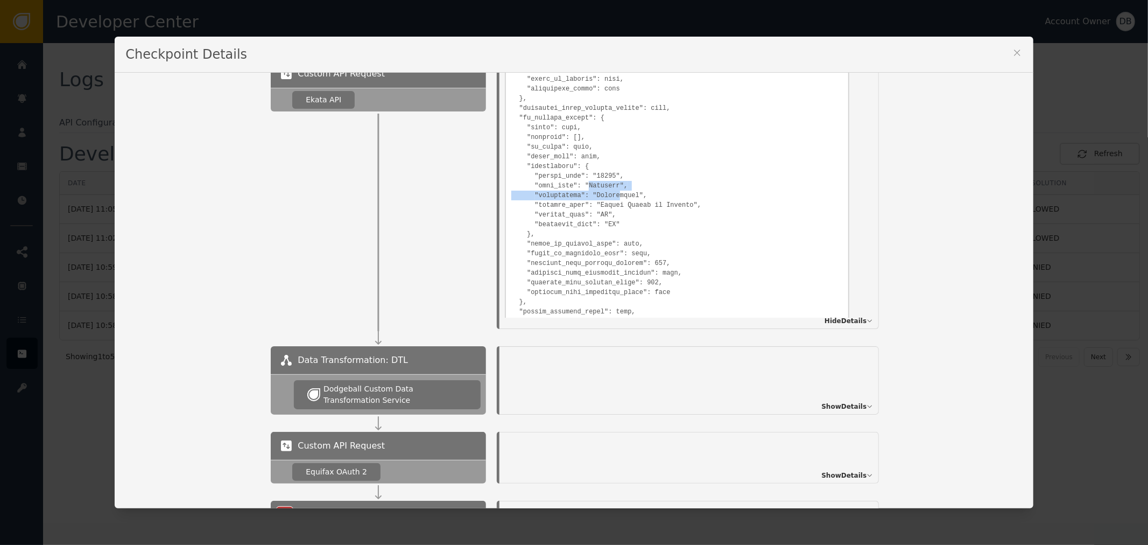
drag, startPoint x: 577, startPoint y: 180, endPoint x: 605, endPoint y: 190, distance: 29.3
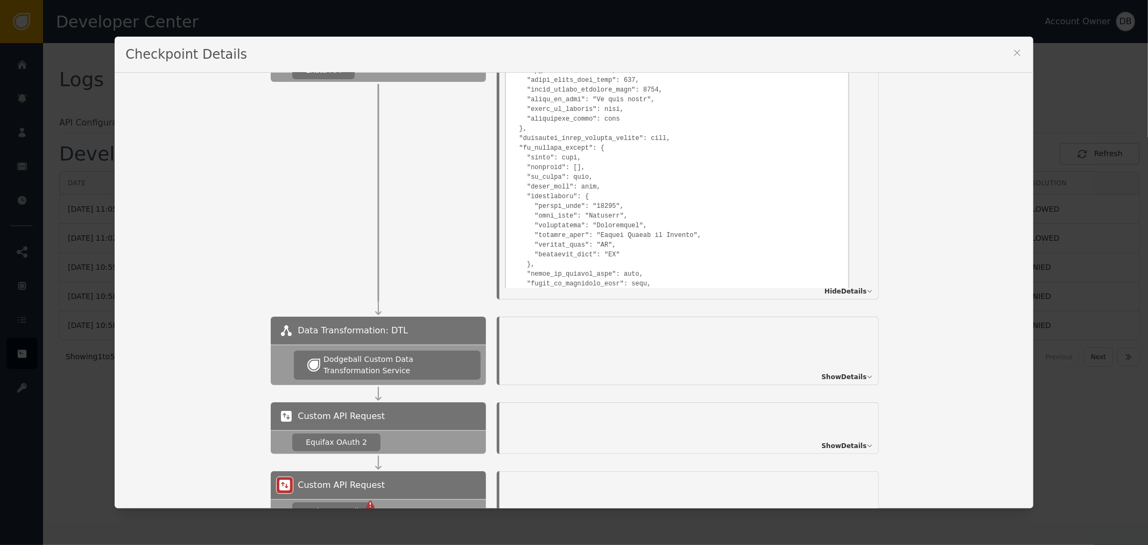
scroll to position [538, 0]
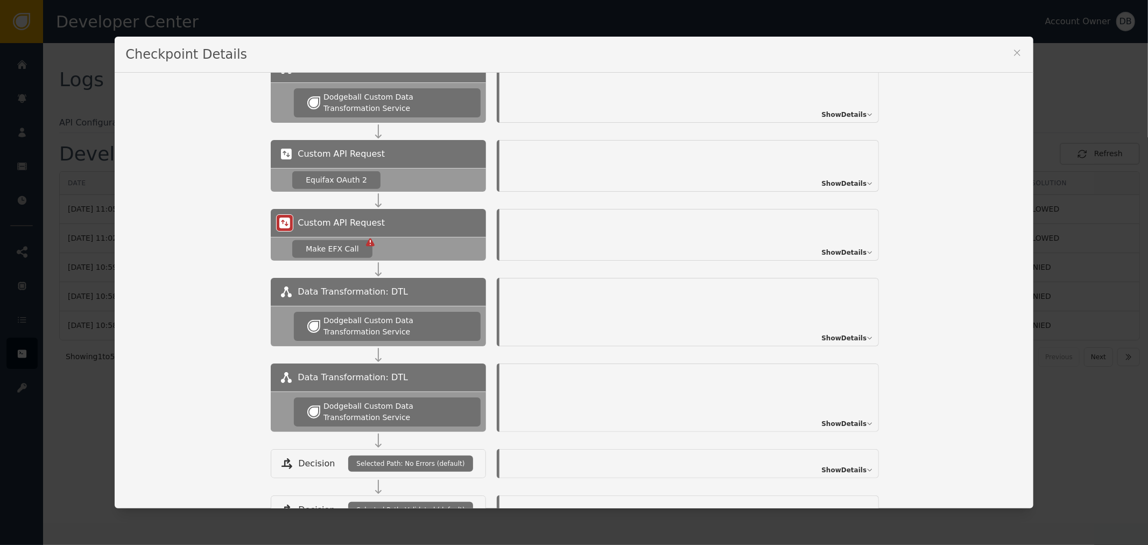
click at [765, 337] on span "Show Details" at bounding box center [843, 338] width 45 height 10
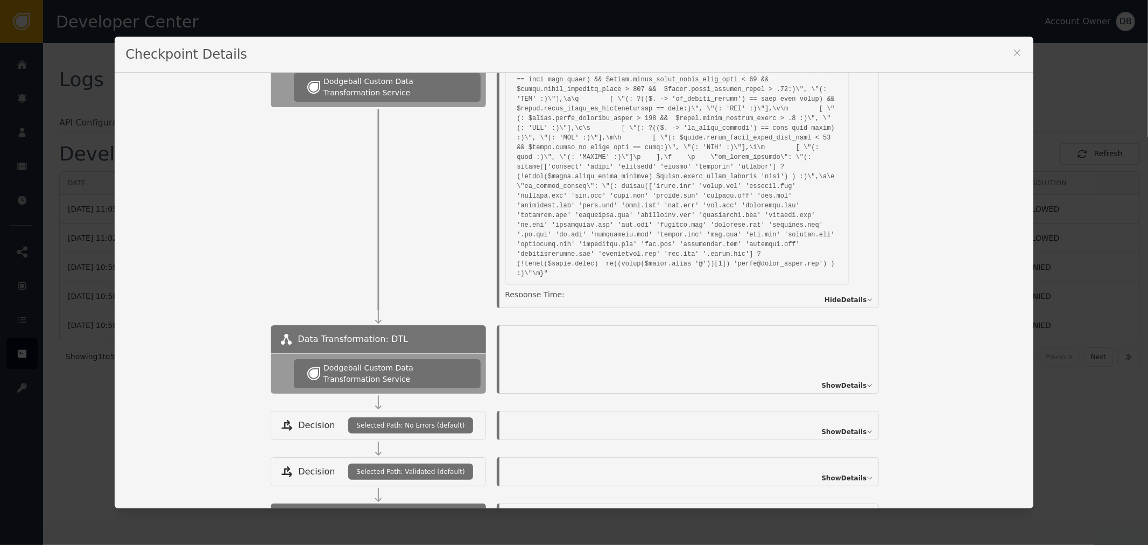
scroll to position [837, 0]
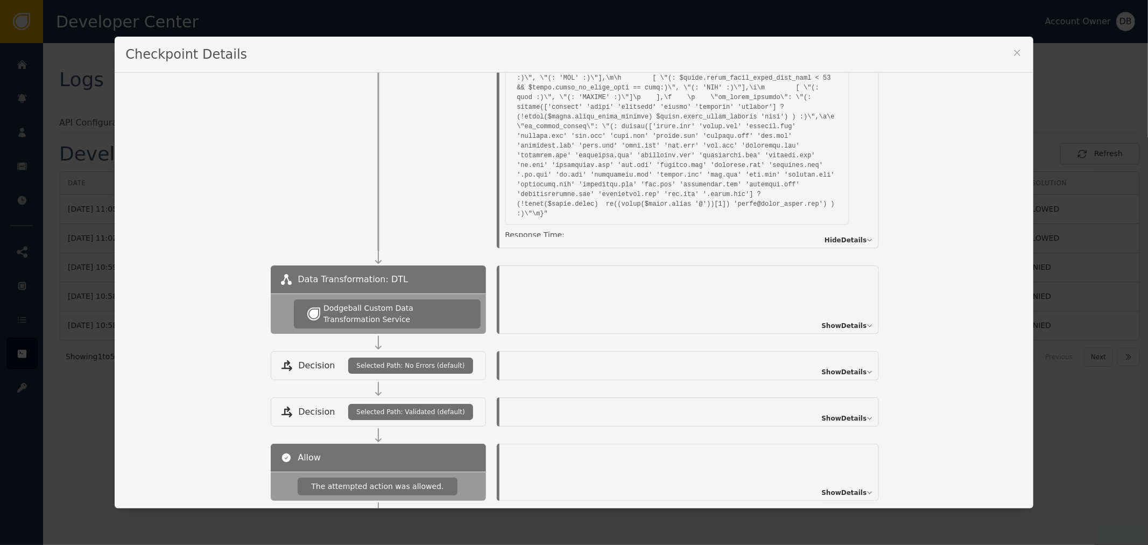
click at [765, 323] on span "Show Details" at bounding box center [843, 326] width 45 height 10
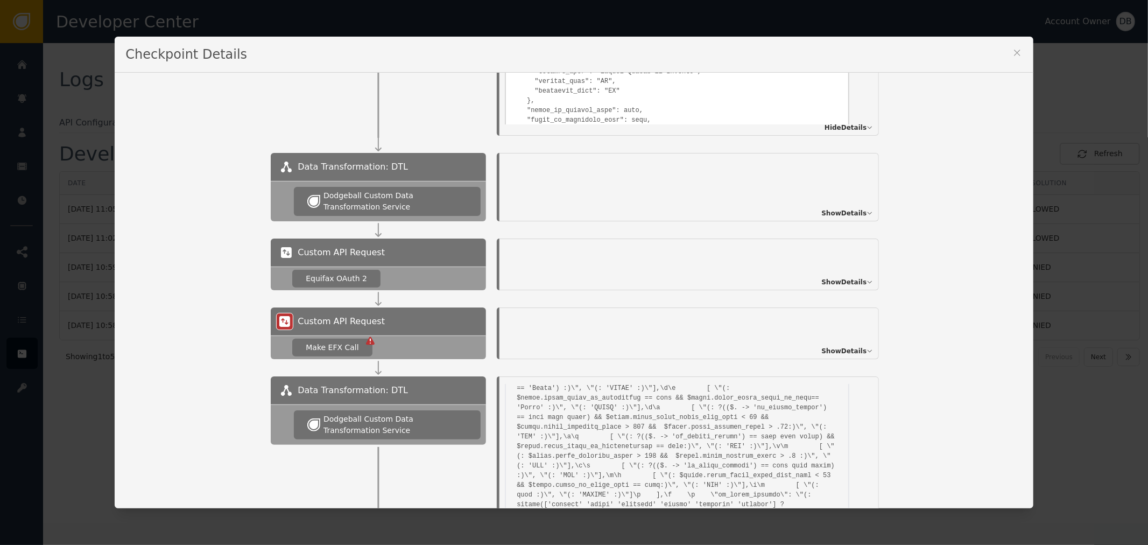
scroll to position [418, 0]
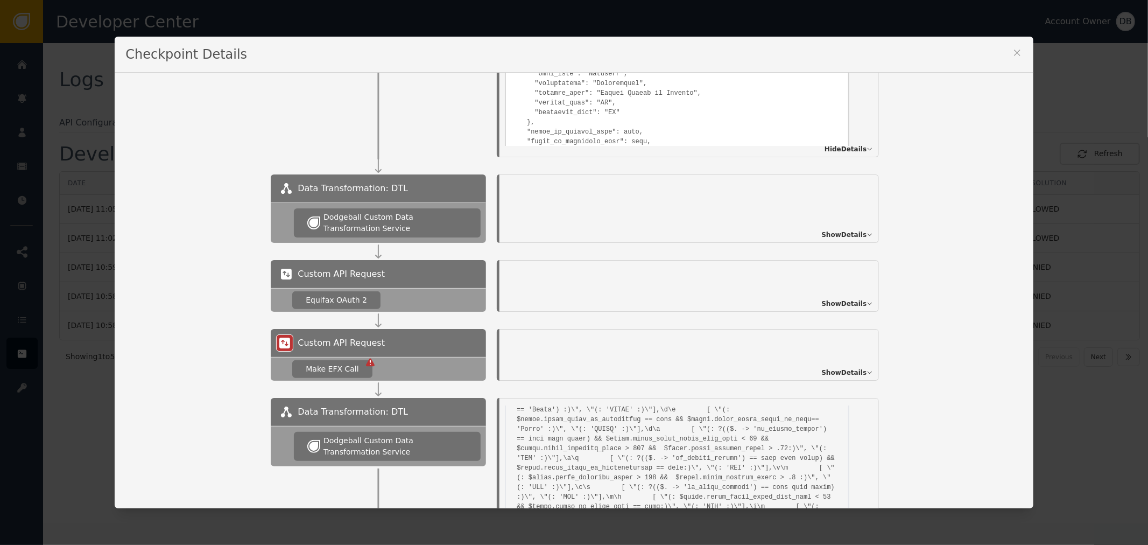
click at [765, 232] on span "Show Details" at bounding box center [843, 235] width 45 height 10
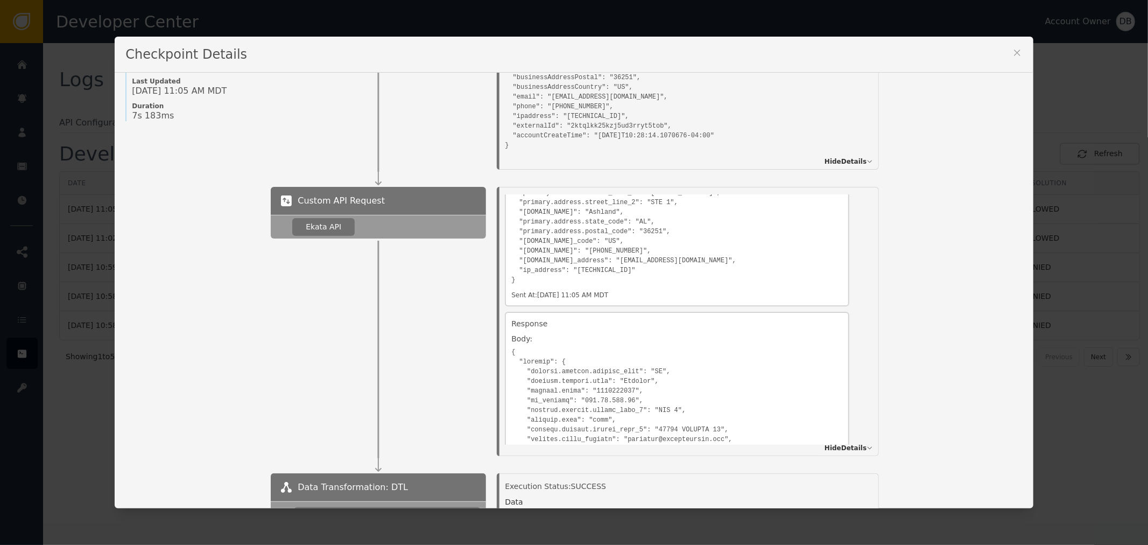
scroll to position [119, 0]
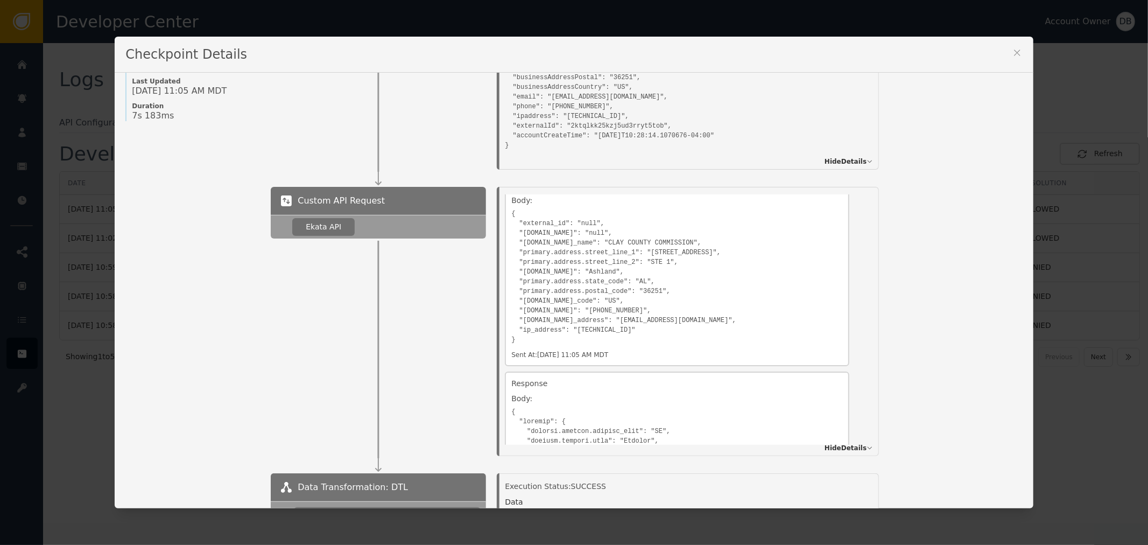
click at [619, 314] on pre "{ "external_id": "null", "[DOMAIN_NAME]": "null", "[DOMAIN_NAME]_name": "CLAY C…" at bounding box center [676, 275] width 331 height 138
drag, startPoint x: 619, startPoint y: 314, endPoint x: 687, endPoint y: 313, distance: 67.8
click at [687, 313] on pre "{ "external_id": "null", "[DOMAIN_NAME]": "null", "[DOMAIN_NAME]_name": "CLAY C…" at bounding box center [676, 275] width 331 height 138
copy pre "[EMAIL_ADDRESS][DOMAIN_NAME]"
